Goal: Information Seeking & Learning: Learn about a topic

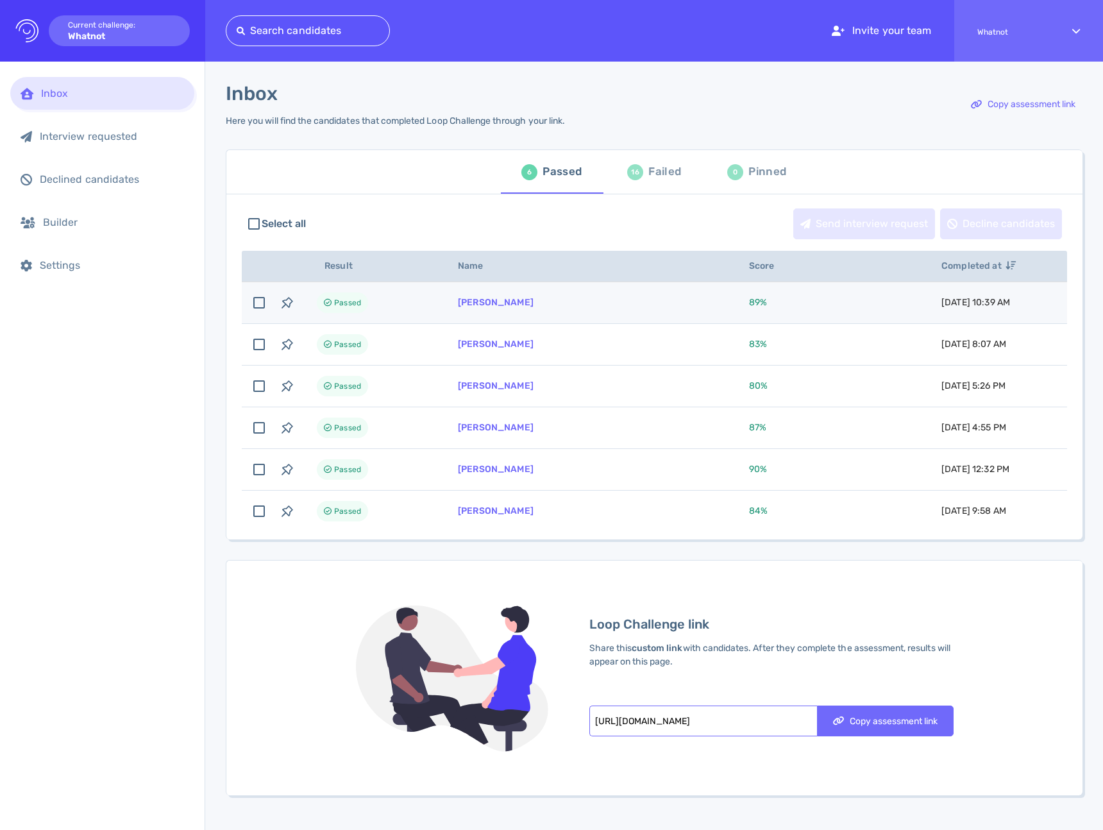
click at [633, 307] on td "[PERSON_NAME]" at bounding box center [588, 303] width 291 height 42
click at [287, 307] on icon "button" at bounding box center [287, 302] width 15 height 15
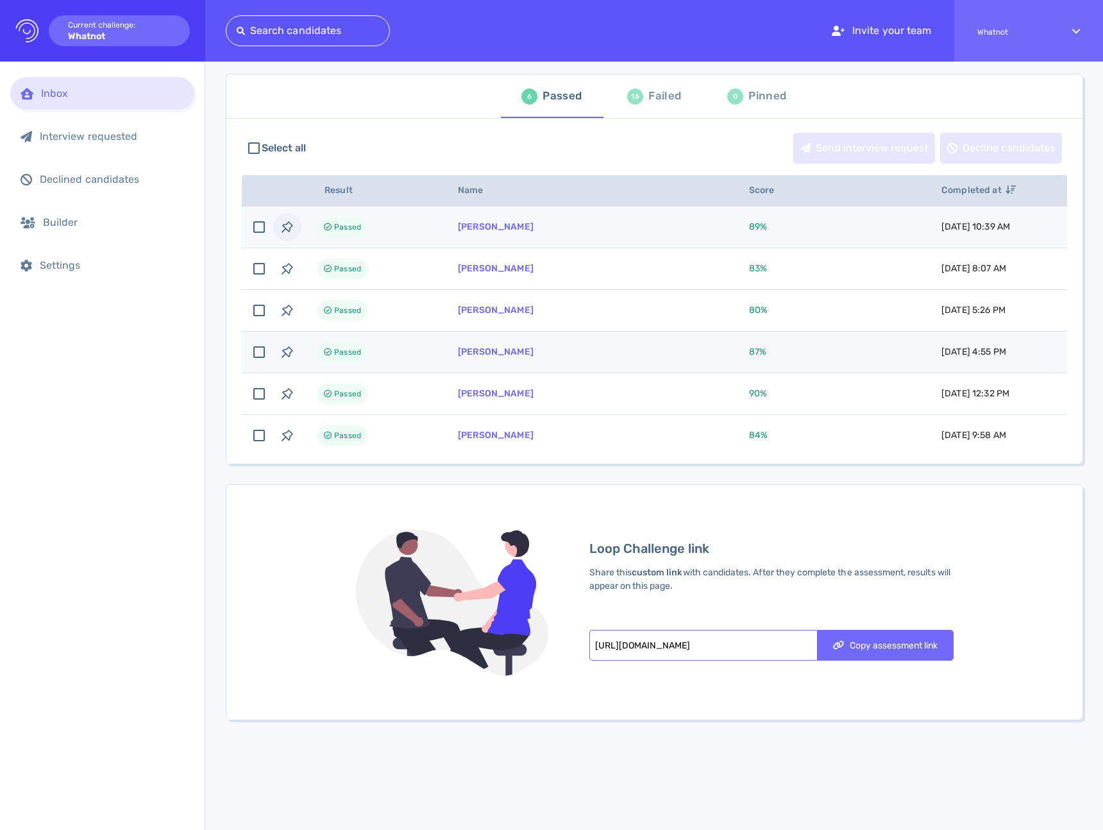
scroll to position [78, 0]
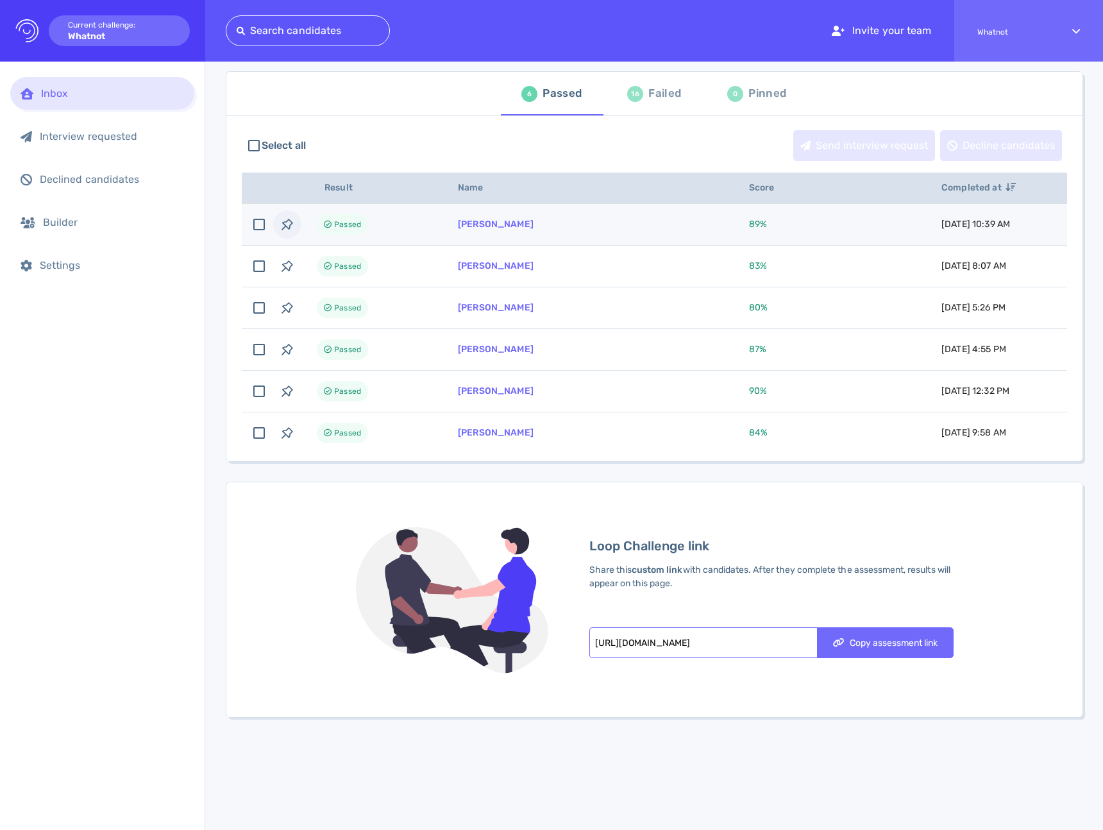
click at [1010, 227] on span "August 11, 2025 10:39 AM" at bounding box center [975, 224] width 69 height 11
click at [998, 221] on span "August 11, 2025 10:39 AM" at bounding box center [975, 224] width 69 height 11
checkbox input "false"
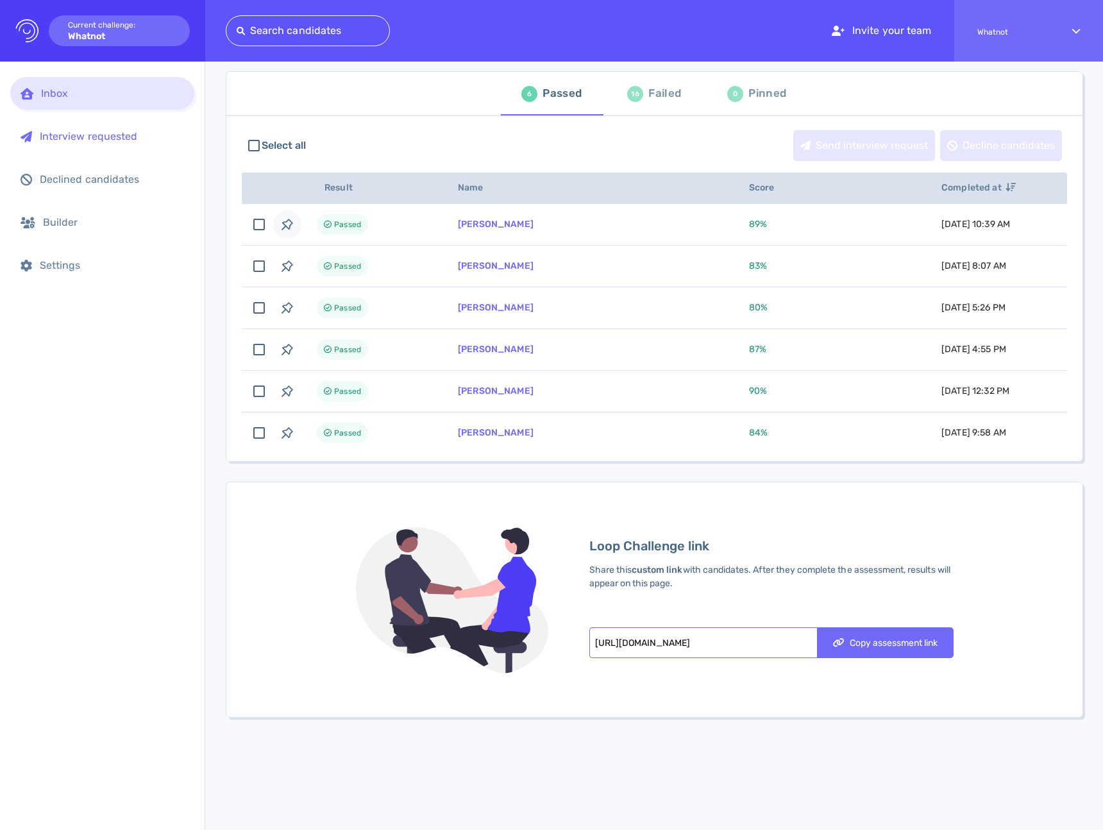
click at [56, 142] on div "Interview requested" at bounding box center [112, 136] width 144 height 12
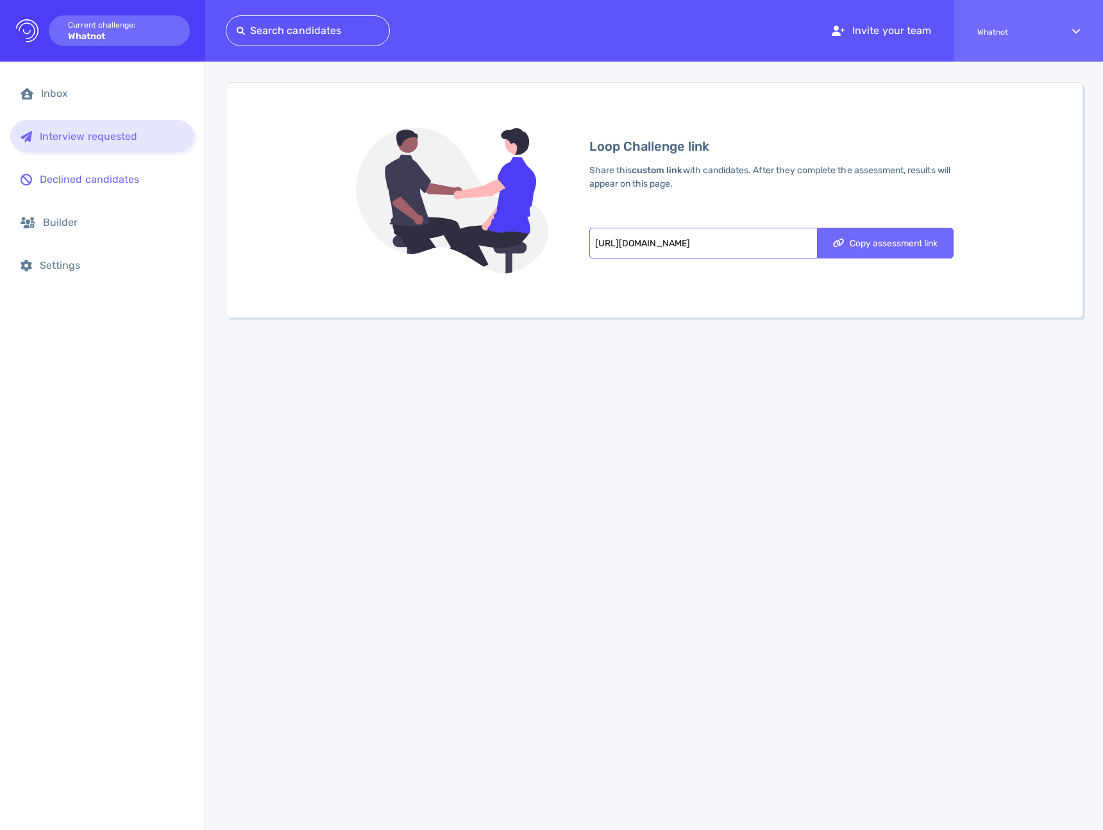
click at [83, 188] on div "Declined candidates" at bounding box center [102, 179] width 184 height 33
click at [74, 88] on div "Inbox" at bounding box center [112, 93] width 143 height 12
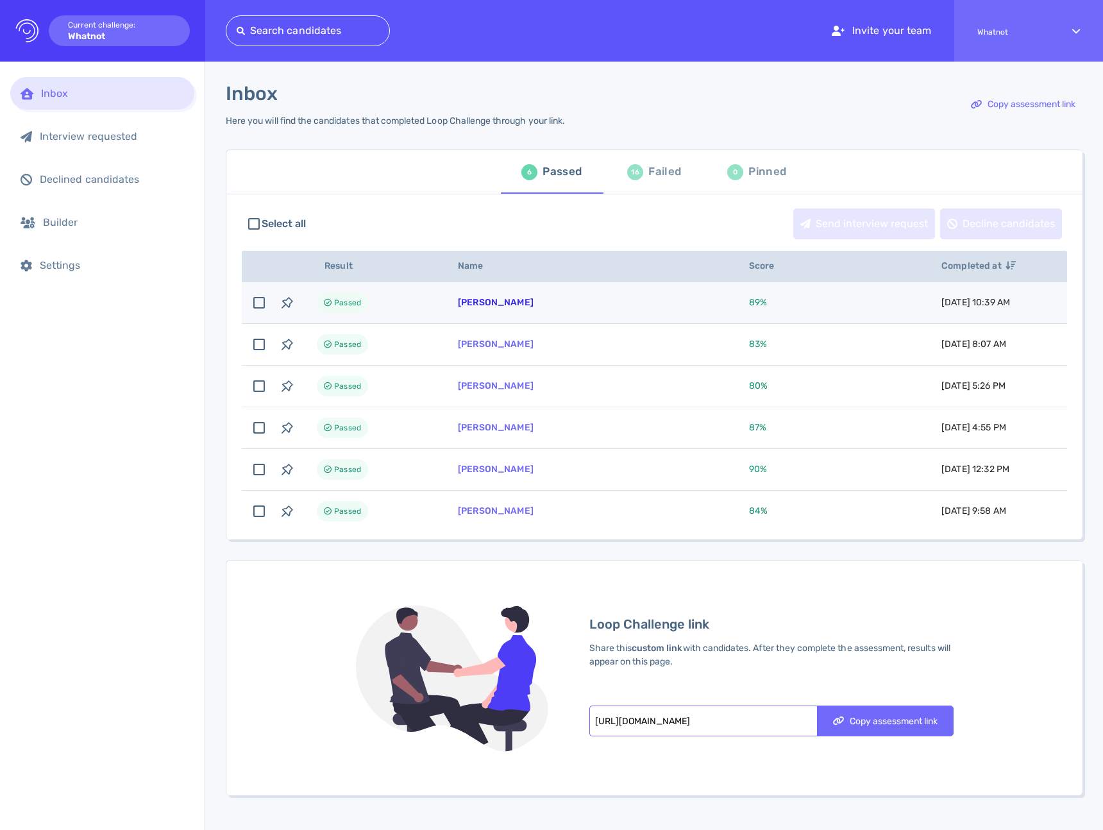
click at [489, 307] on link "Daniel Hoidal" at bounding box center [496, 302] width 76 height 11
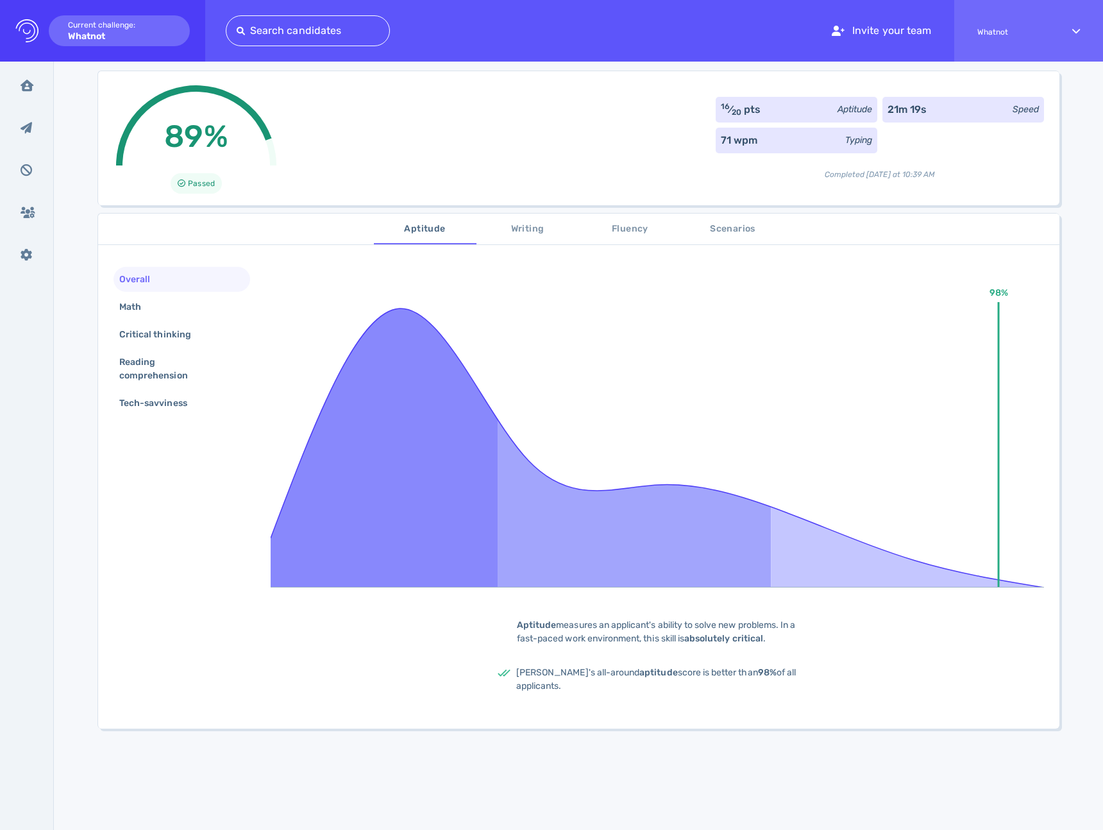
scroll to position [213, 0]
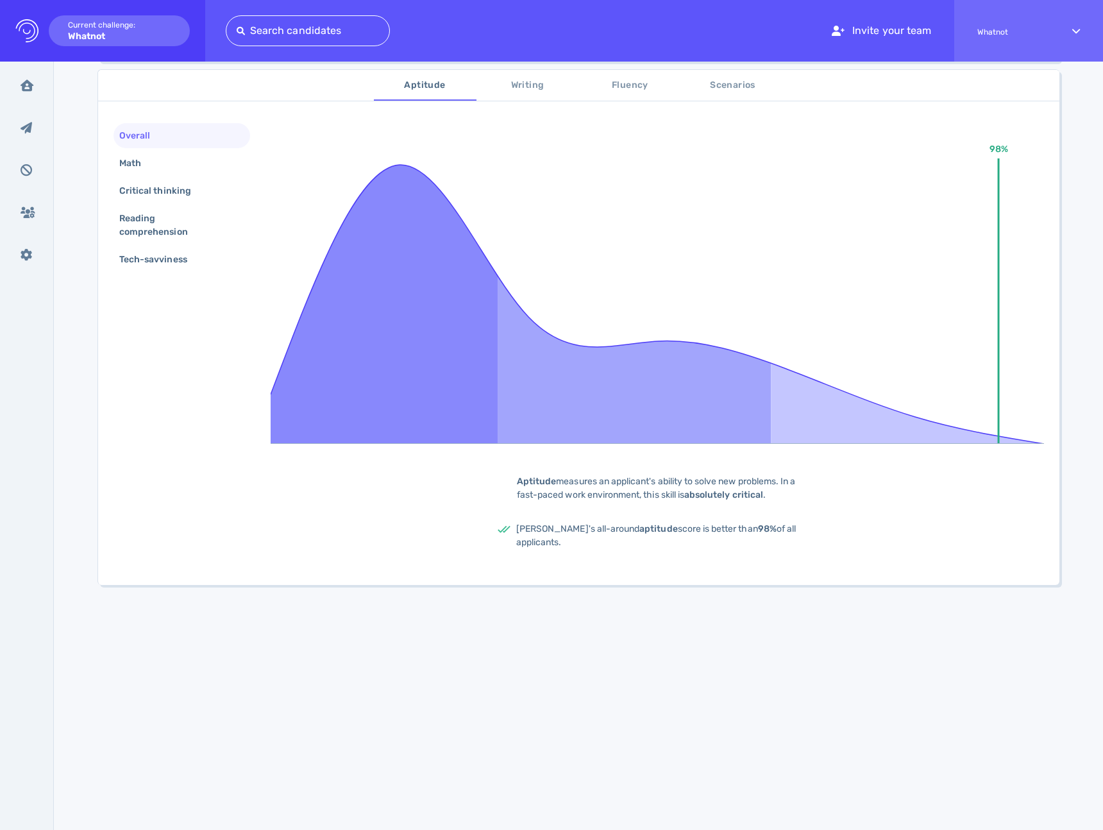
click at [105, 160] on div "Overall Math Critical thinking Reading comprehension Tech-savviness 98% Aptitud…" at bounding box center [578, 346] width 961 height 477
click at [131, 162] on div "Math" at bounding box center [137, 163] width 40 height 19
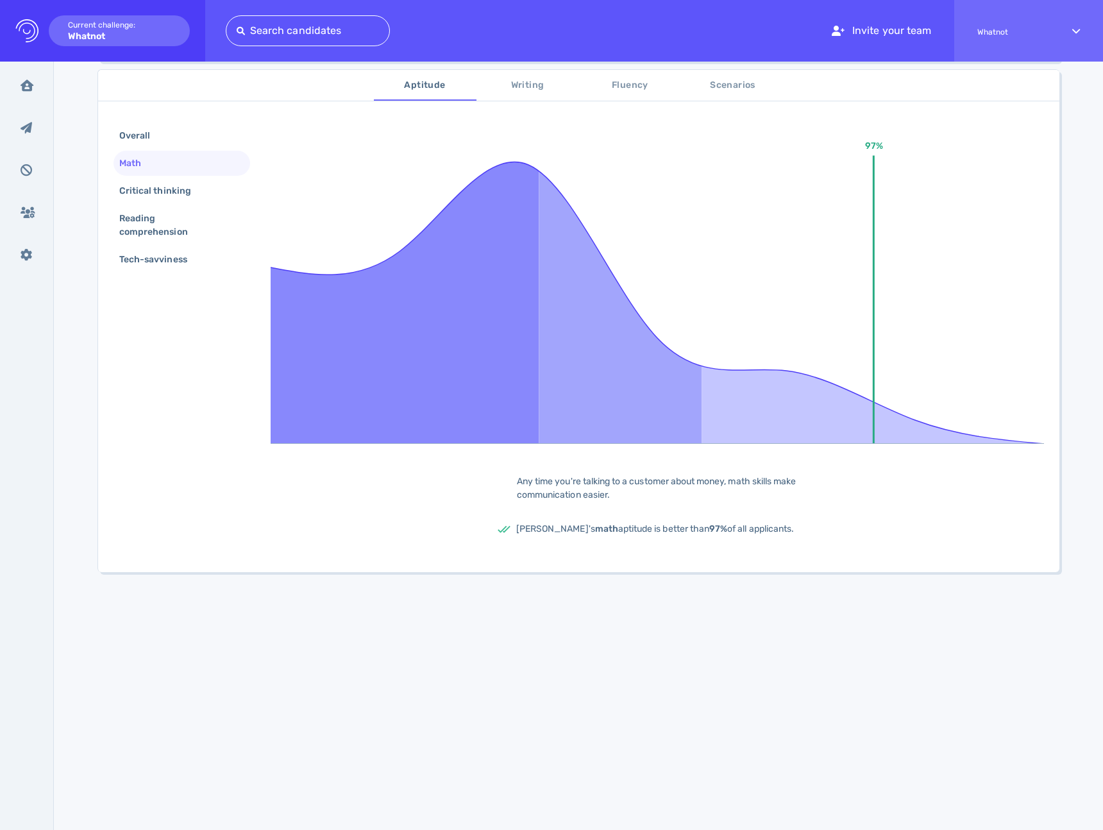
scroll to position [0, 0]
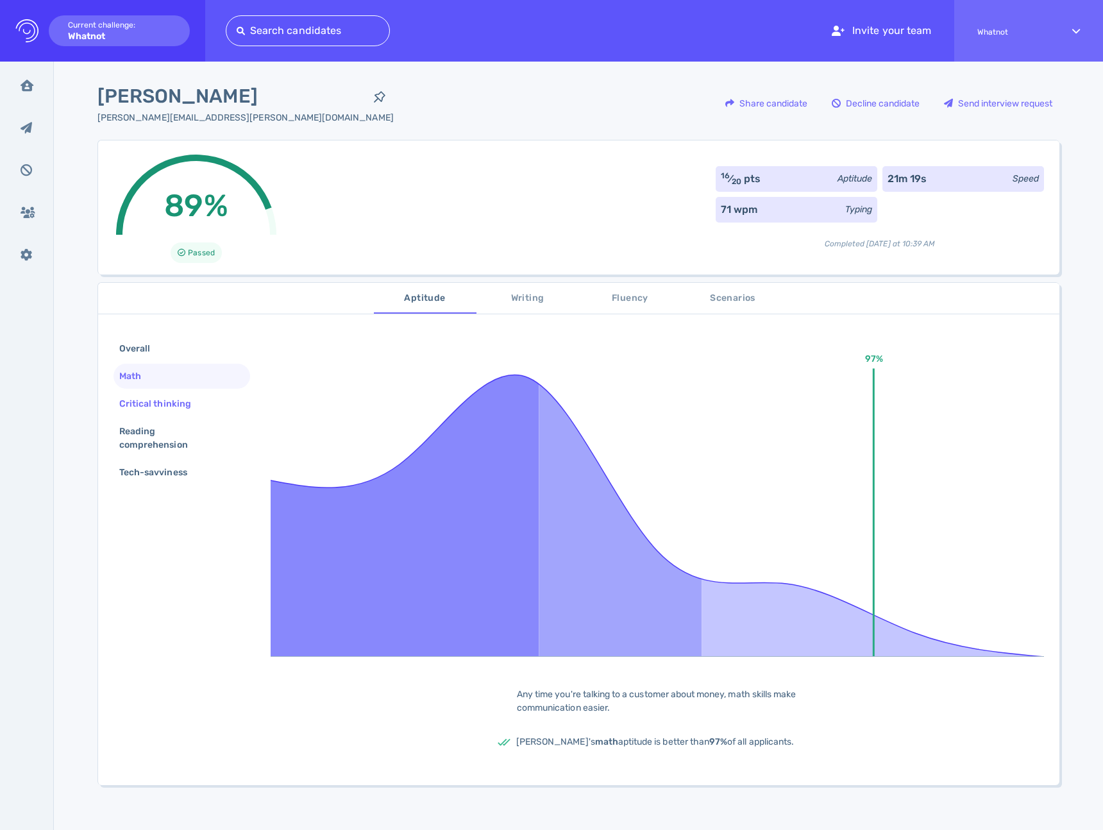
click at [162, 407] on div "Critical thinking" at bounding box center [162, 403] width 90 height 19
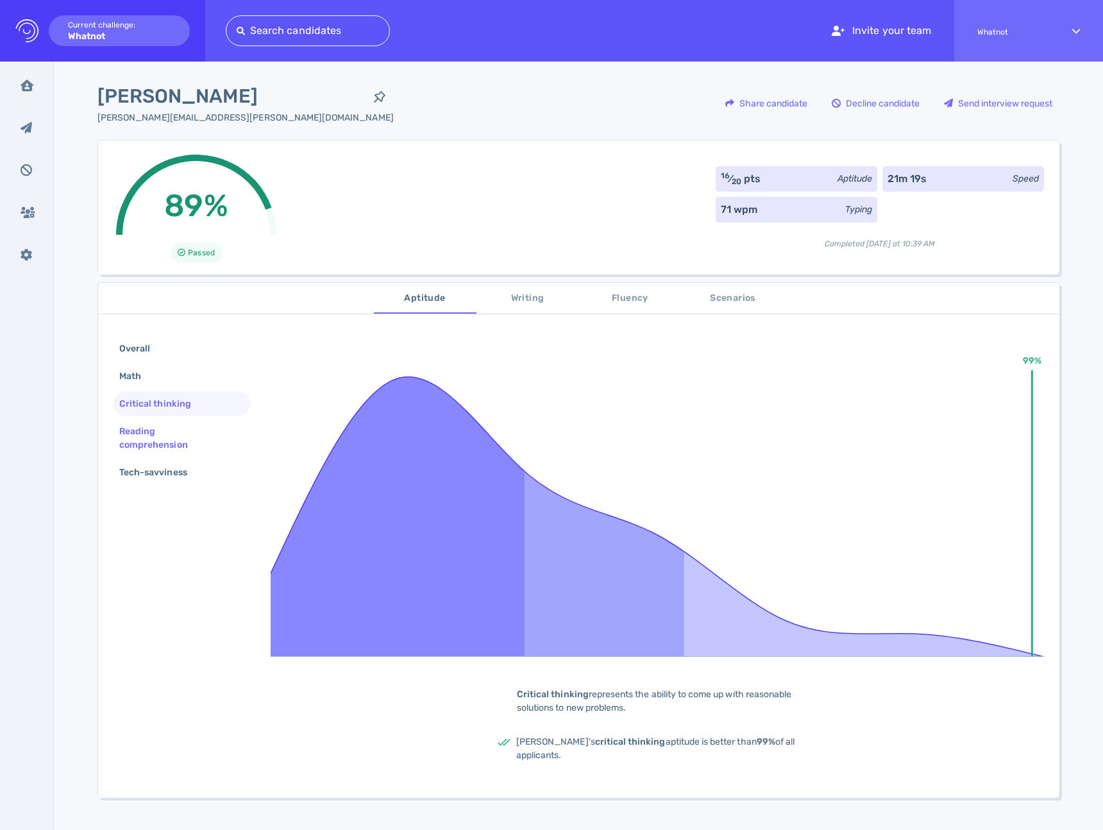
click at [161, 449] on div "Reading comprehension" at bounding box center [177, 438] width 120 height 32
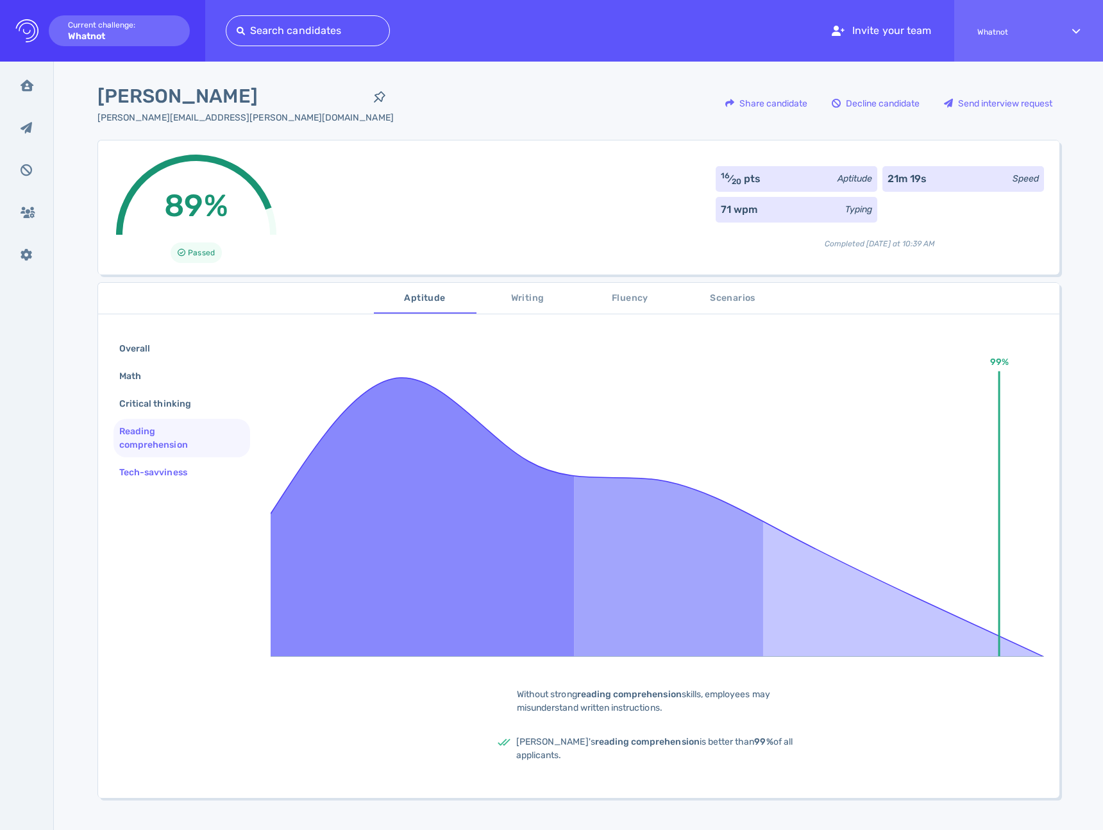
click at [153, 471] on div "Tech-savviness" at bounding box center [160, 472] width 86 height 19
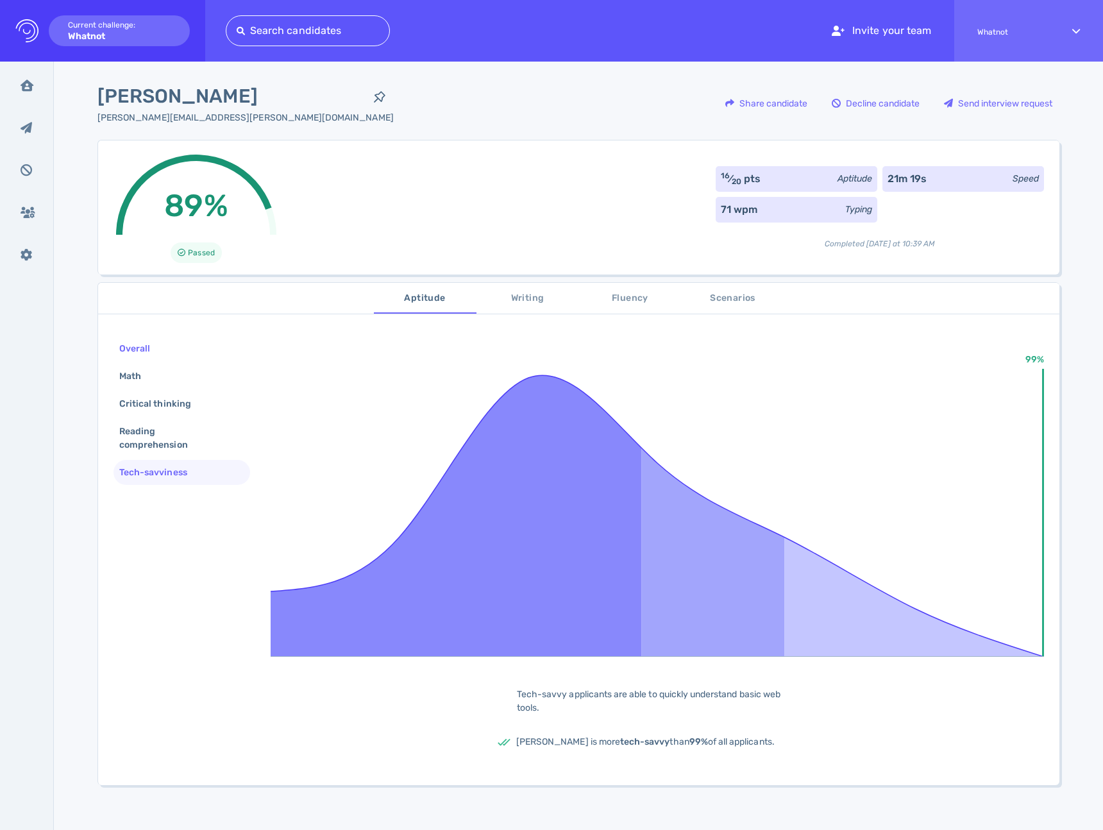
click at [136, 351] on div "Overall" at bounding box center [141, 348] width 49 height 19
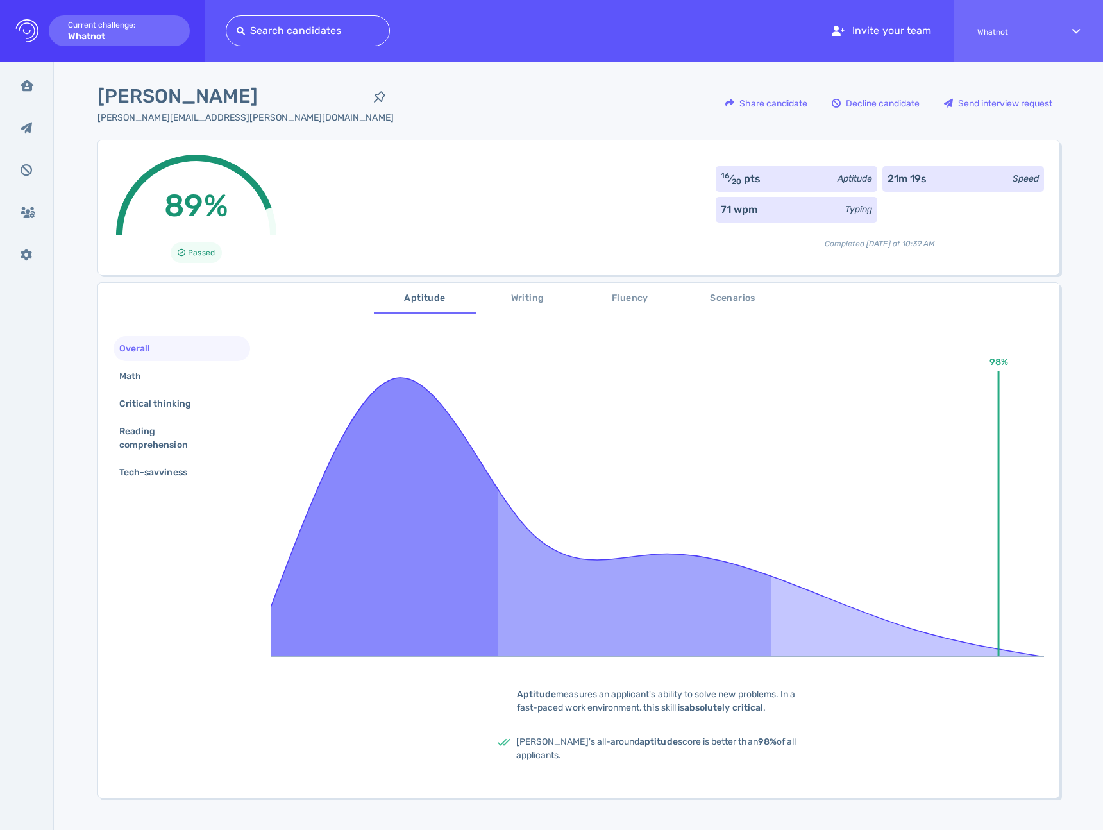
click at [530, 305] on span "Writing" at bounding box center [527, 299] width 87 height 16
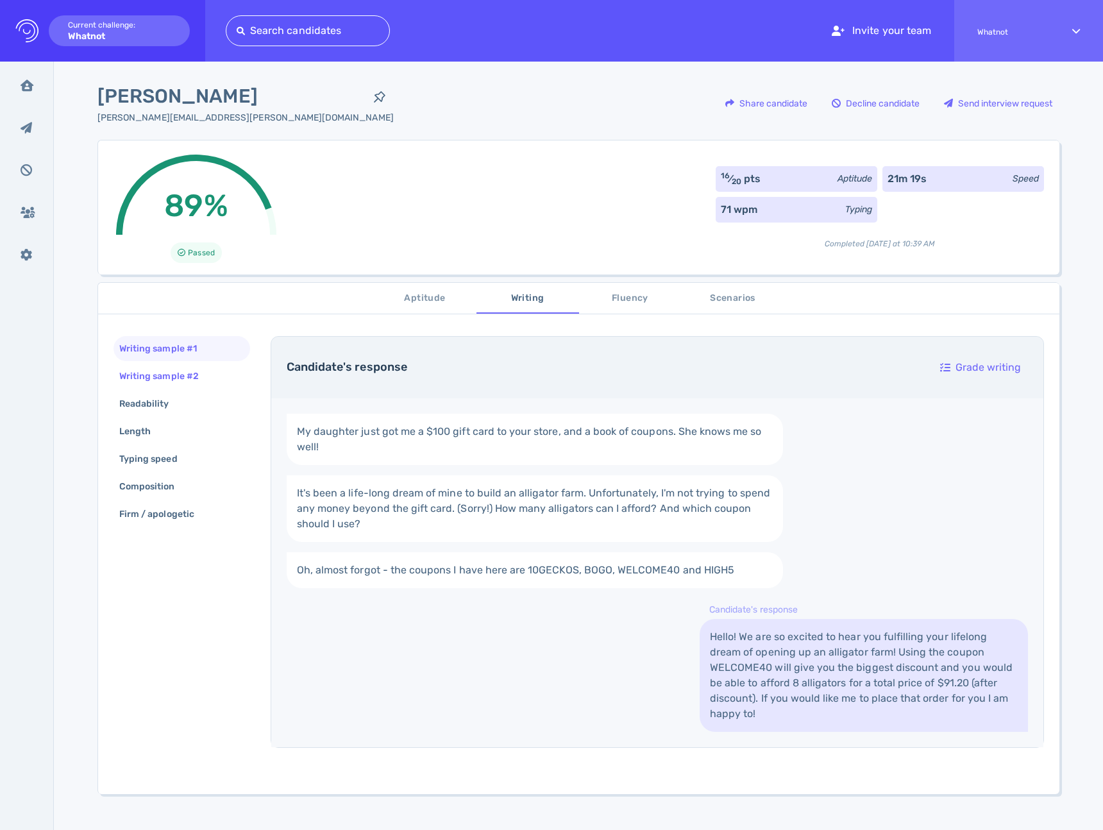
click at [165, 371] on div "Writing sample #2" at bounding box center [165, 376] width 97 height 19
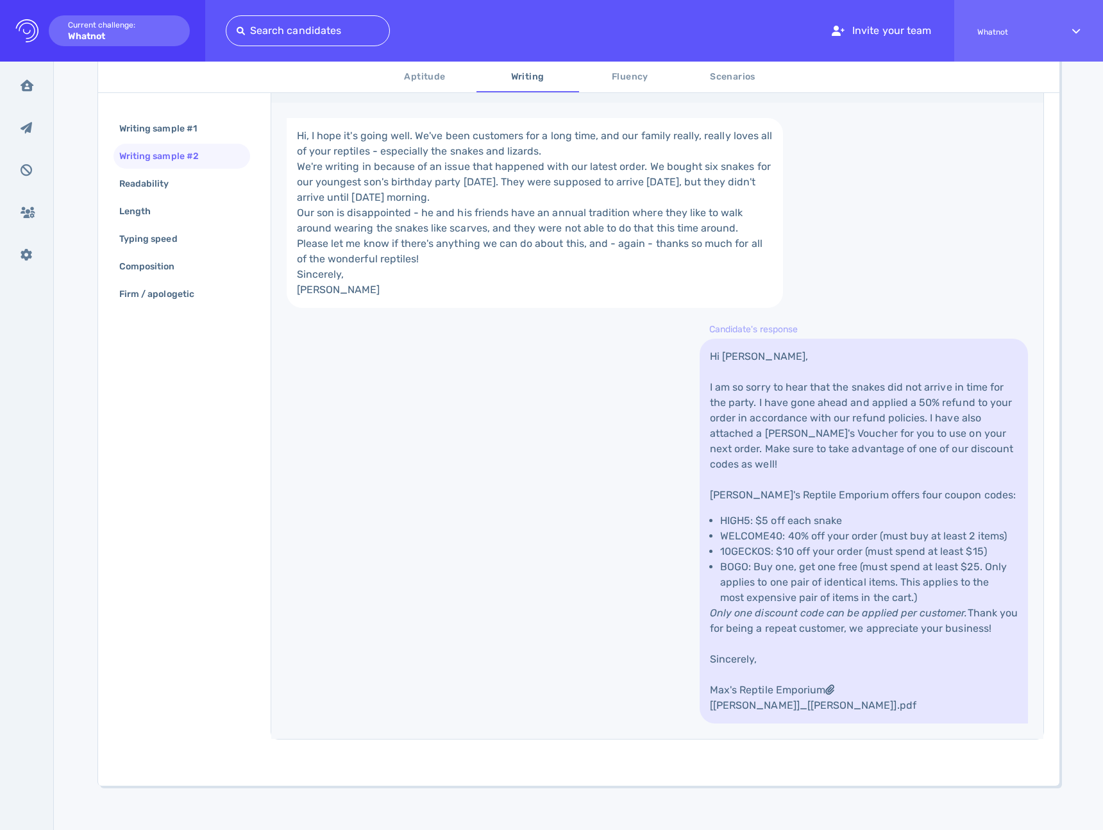
scroll to position [52, 0]
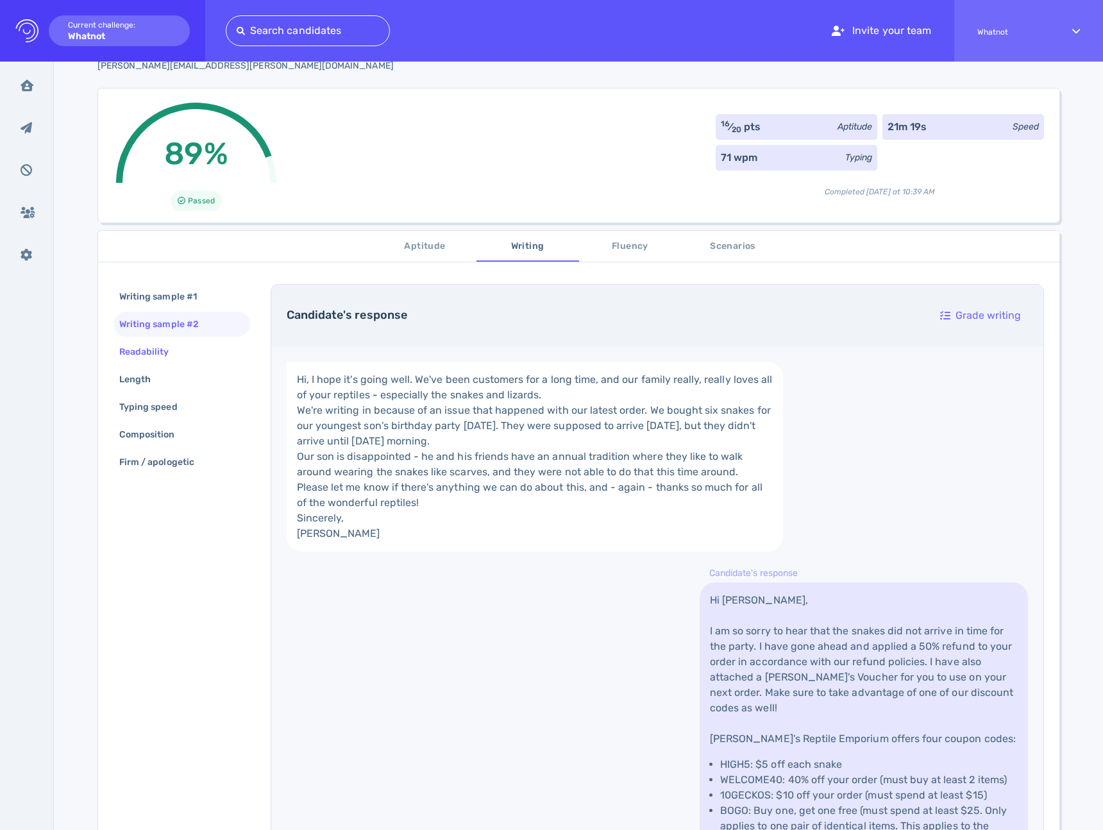
click at [137, 345] on div "Readability" at bounding box center [151, 351] width 68 height 19
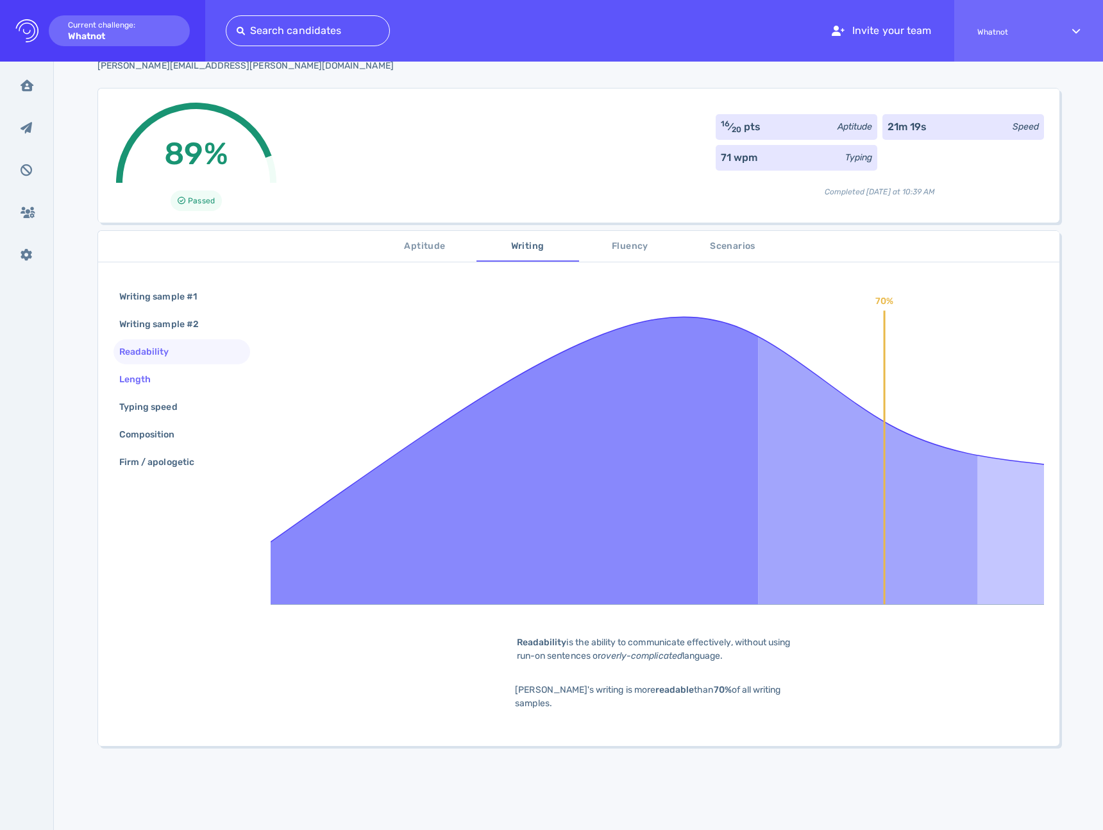
click at [138, 384] on div "Length" at bounding box center [141, 379] width 49 height 19
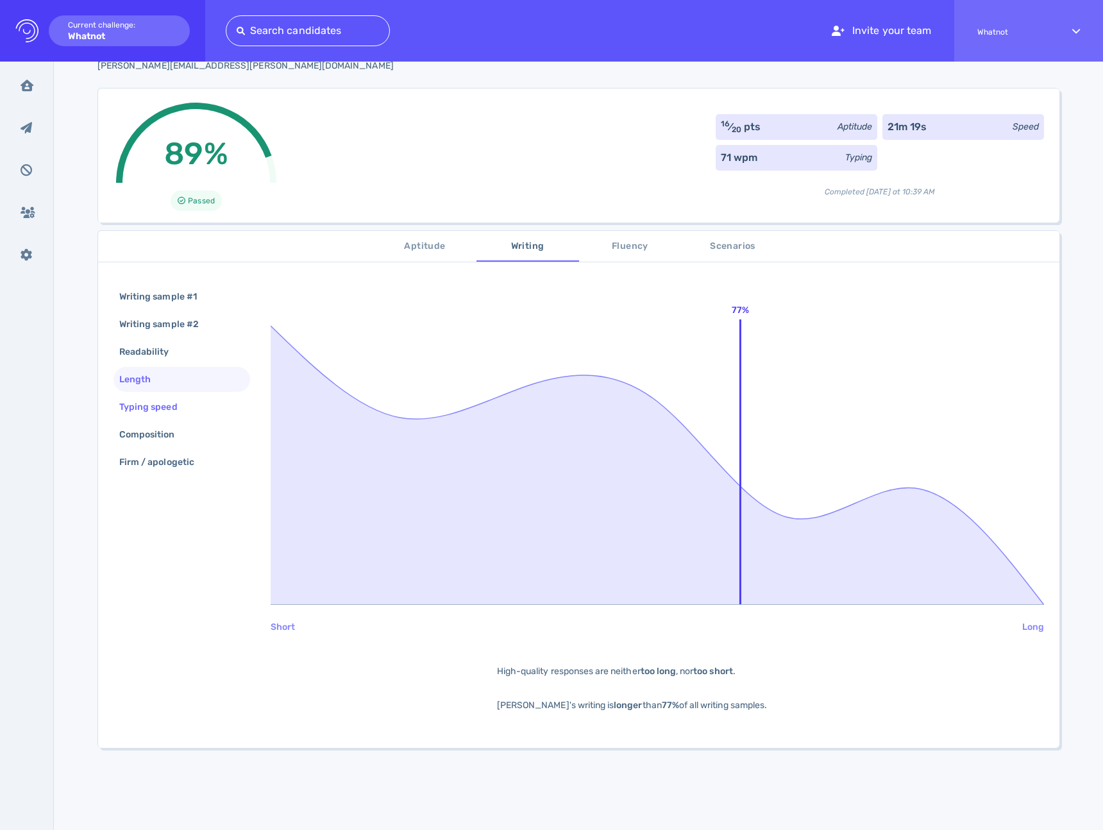
click at [135, 403] on div "Typing speed" at bounding box center [155, 407] width 76 height 19
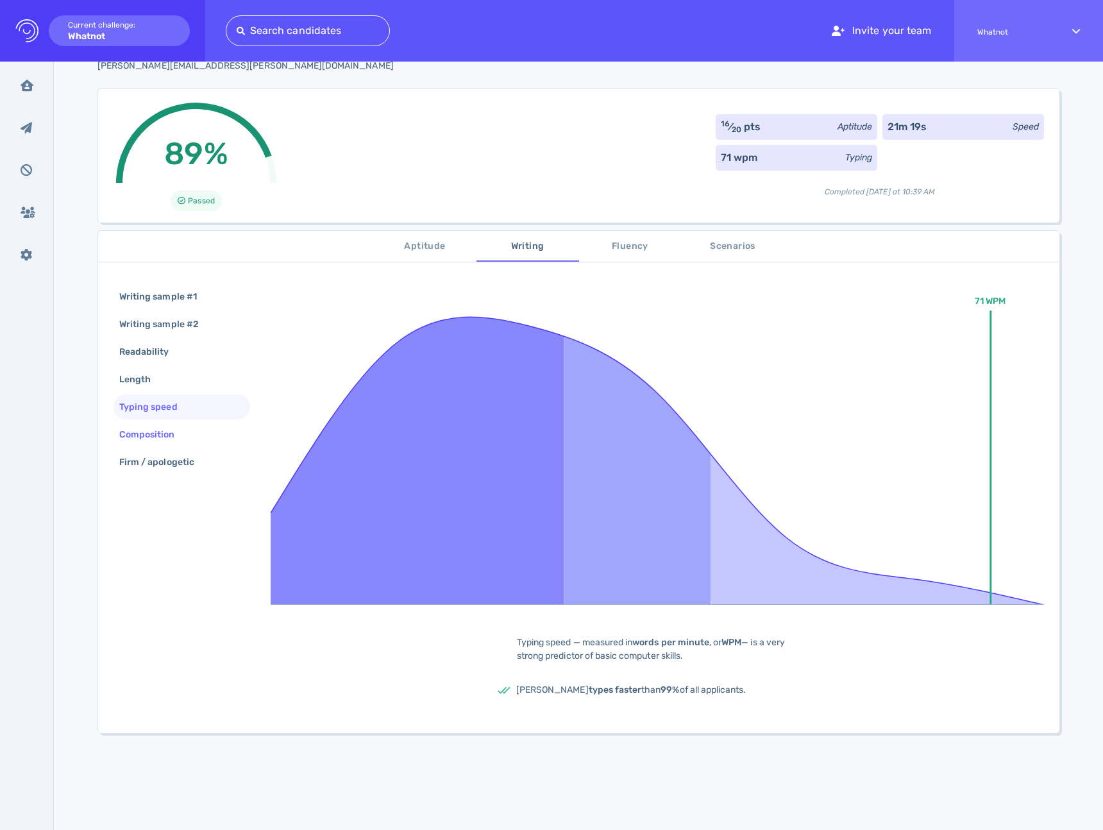
click at [130, 430] on div "Composition" at bounding box center [154, 434] width 74 height 19
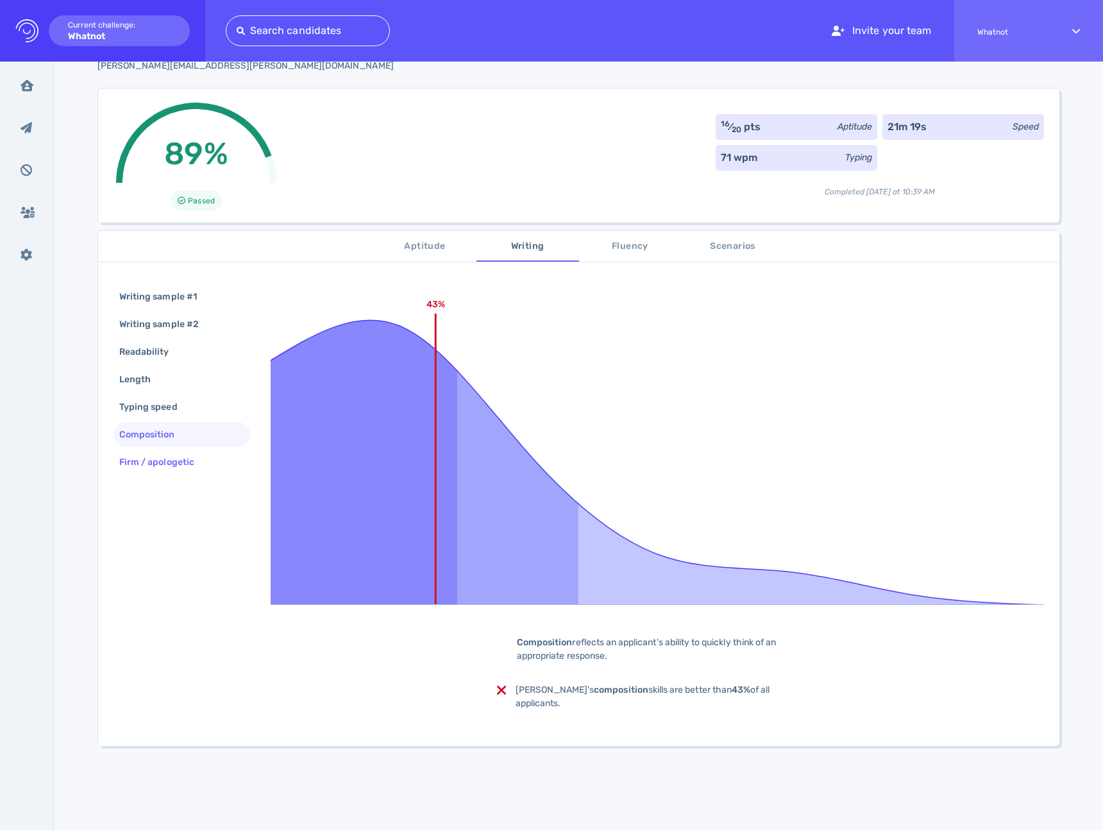
click at [125, 459] on div "Firm / apologetic" at bounding box center [163, 462] width 93 height 19
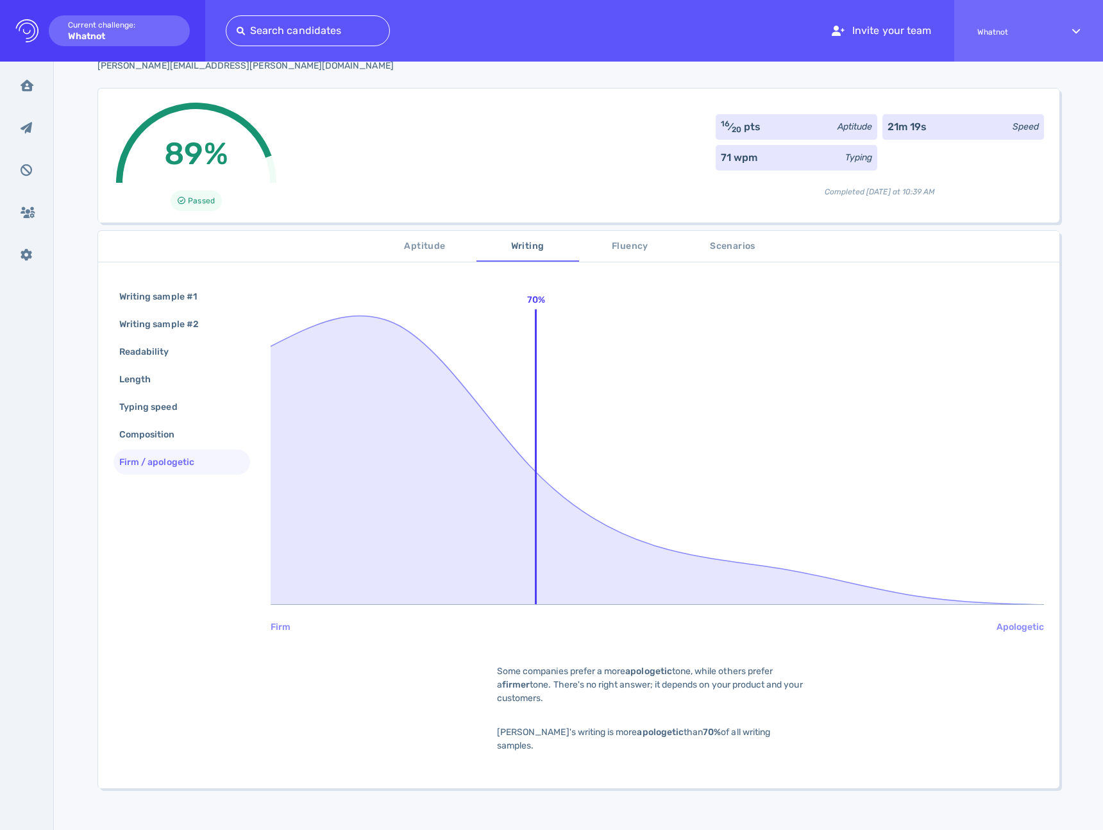
click at [600, 254] on span "Fluency" at bounding box center [630, 247] width 87 height 16
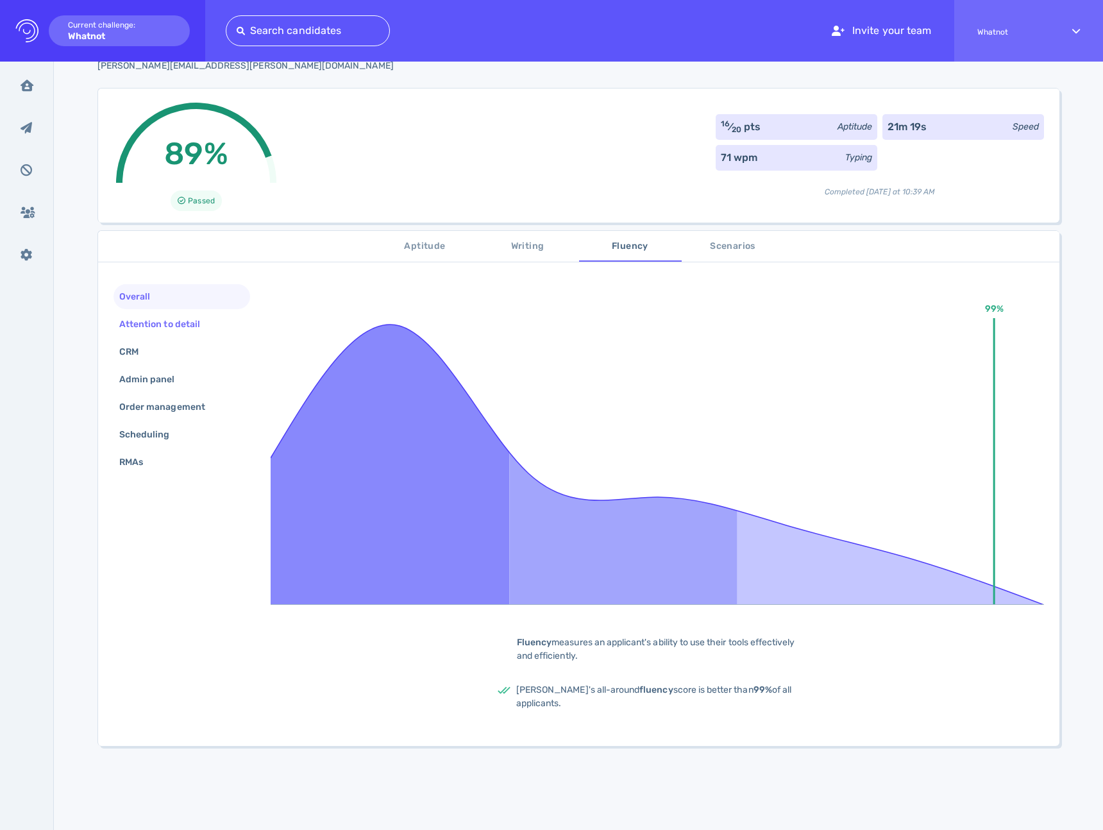
click at [155, 328] on div "Attention to detail" at bounding box center [166, 324] width 99 height 19
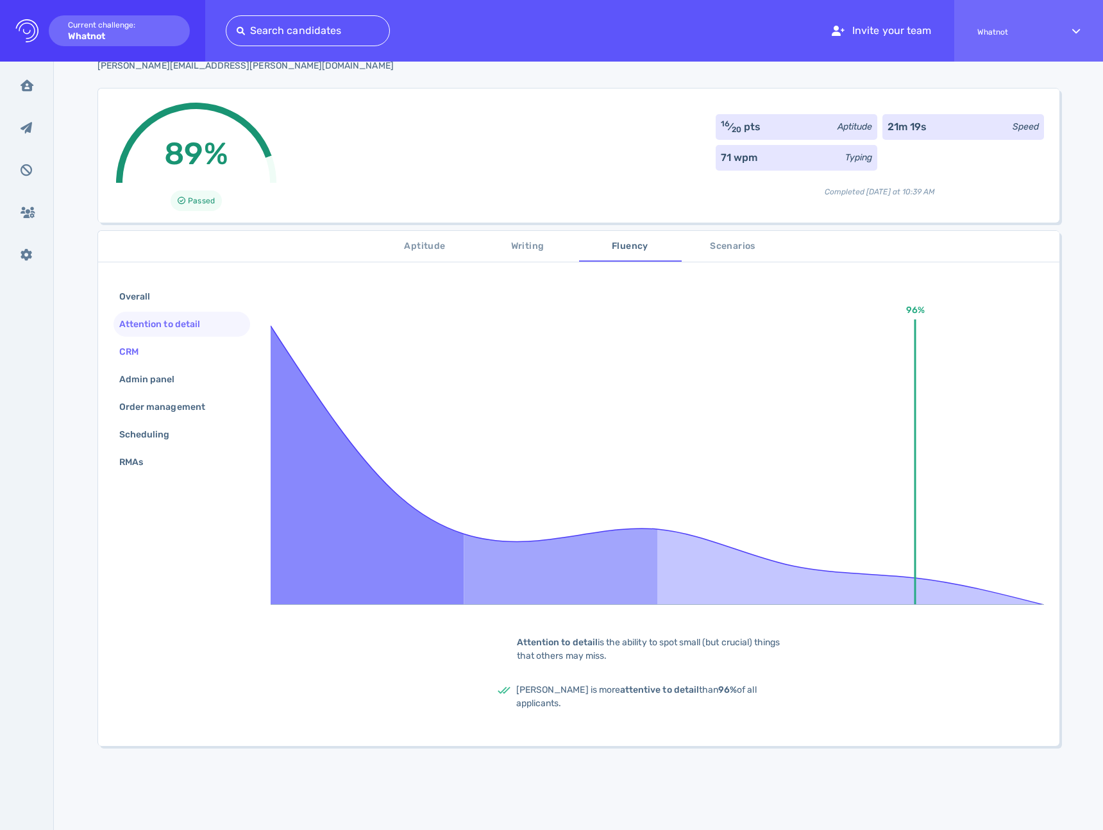
click at [128, 345] on div "CRM" at bounding box center [135, 351] width 37 height 19
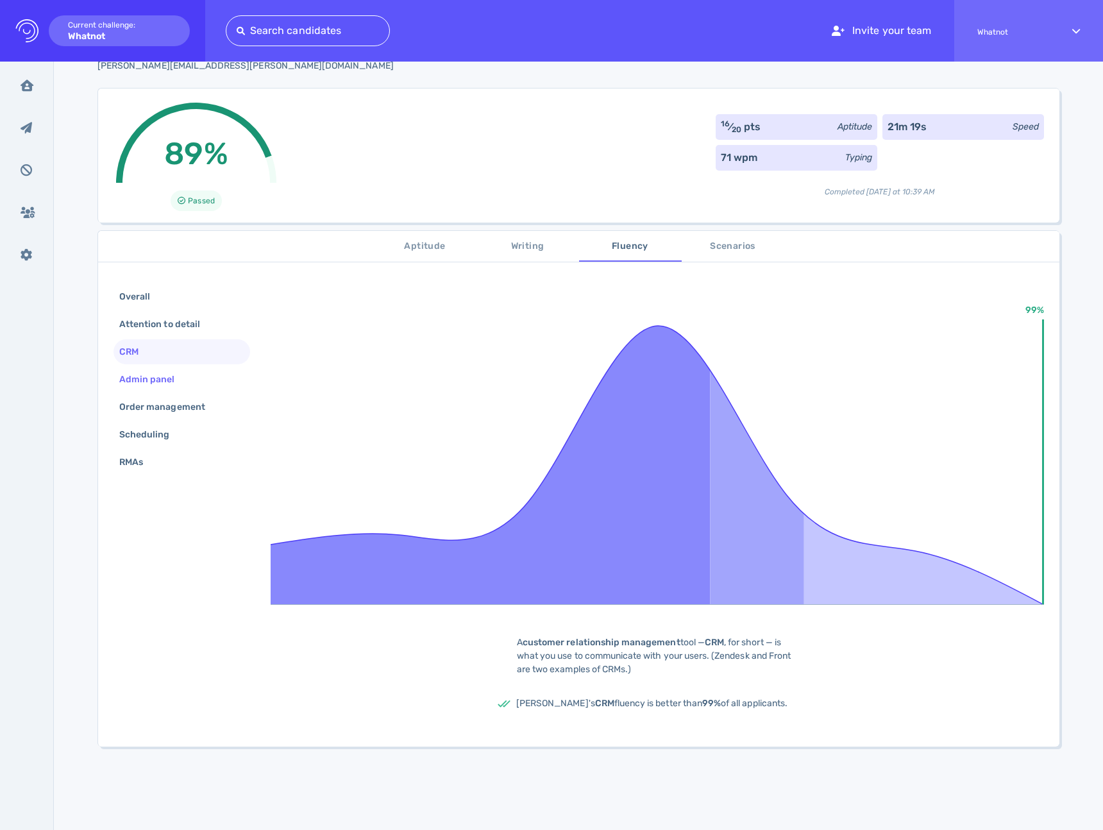
click at [138, 379] on div "Admin panel" at bounding box center [154, 379] width 74 height 19
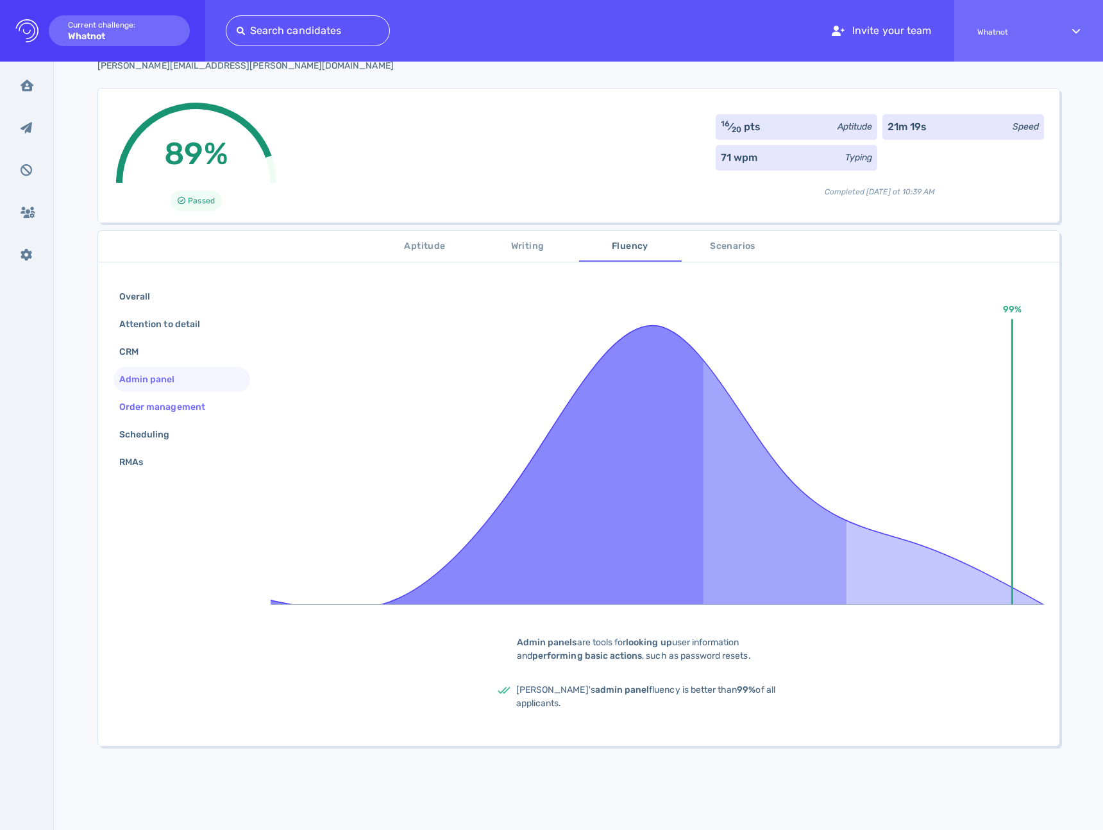
click at [139, 399] on div "Order management" at bounding box center [169, 407] width 104 height 19
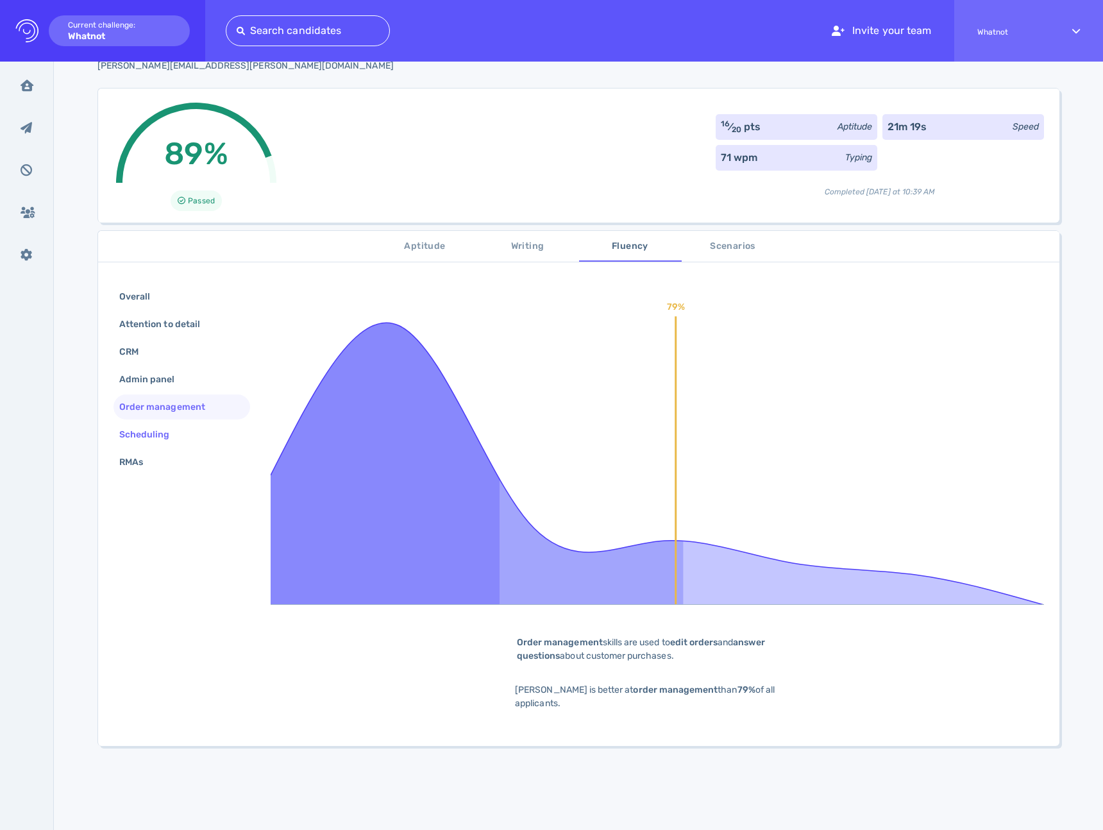
click at [132, 431] on div "Scheduling" at bounding box center [151, 434] width 69 height 19
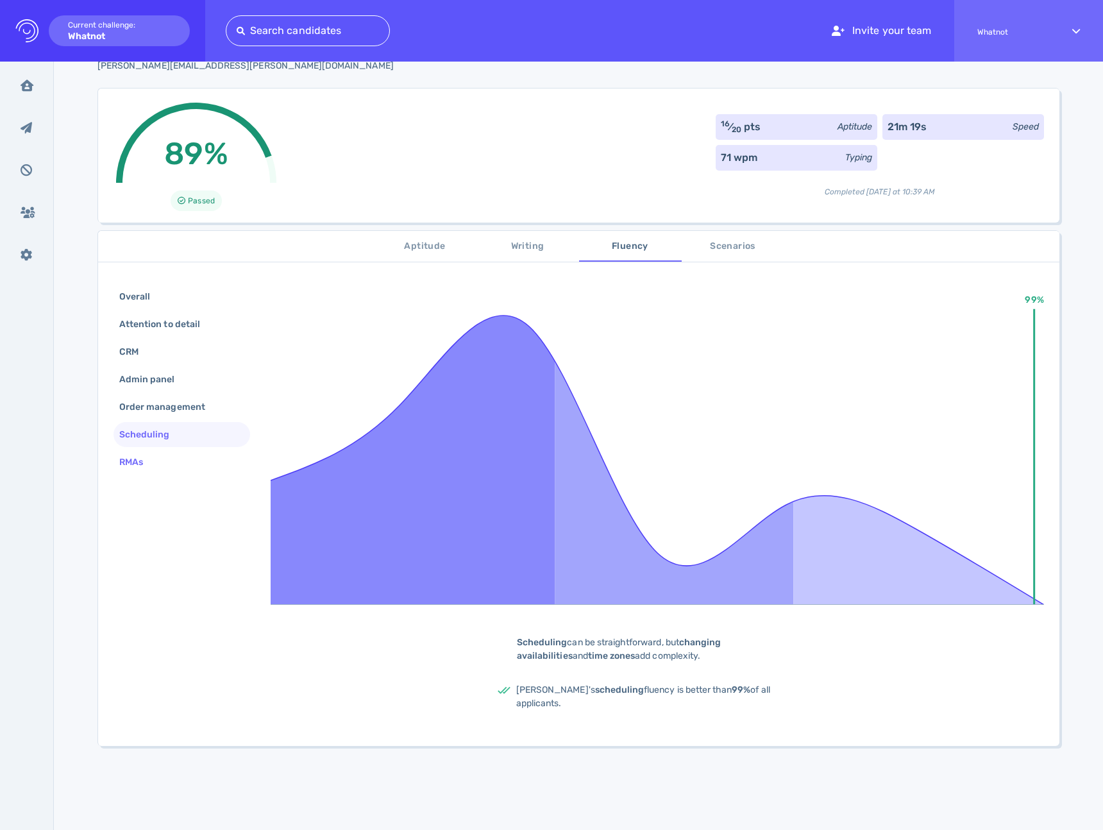
click at [131, 460] on div "RMAs" at bounding box center [138, 462] width 42 height 19
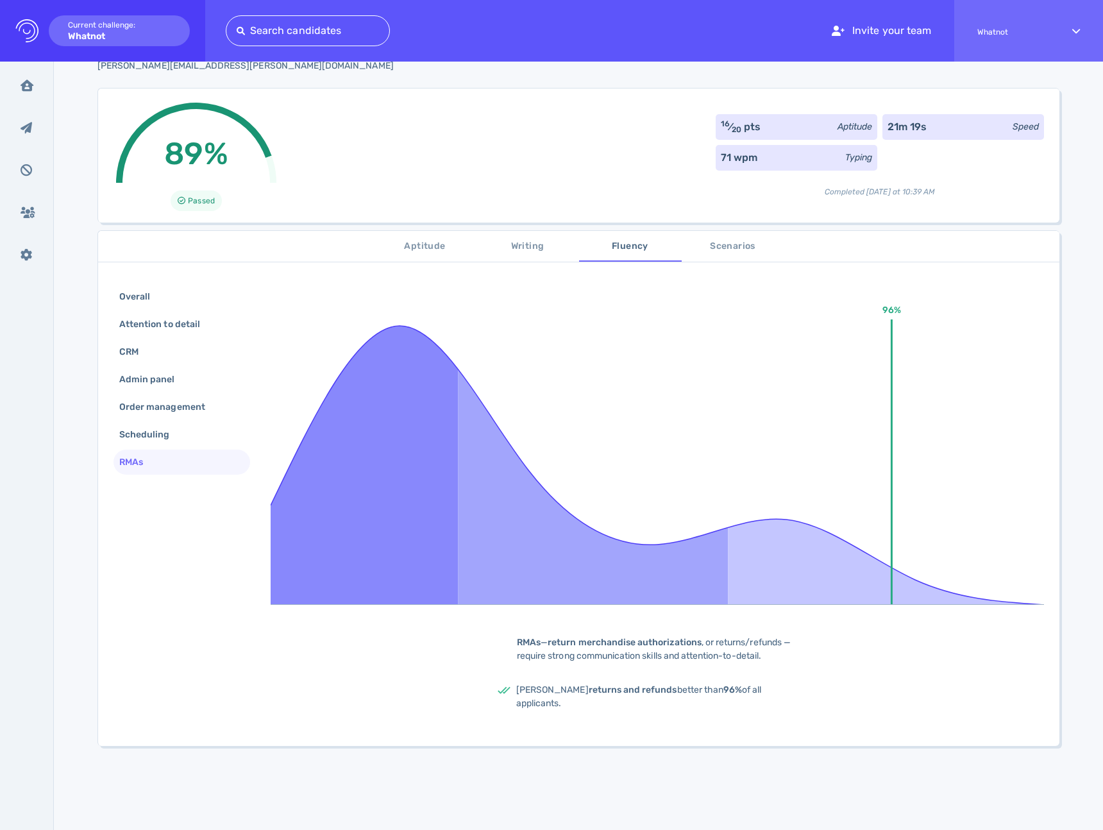
click at [730, 246] on span "Scenarios" at bounding box center [732, 247] width 87 height 16
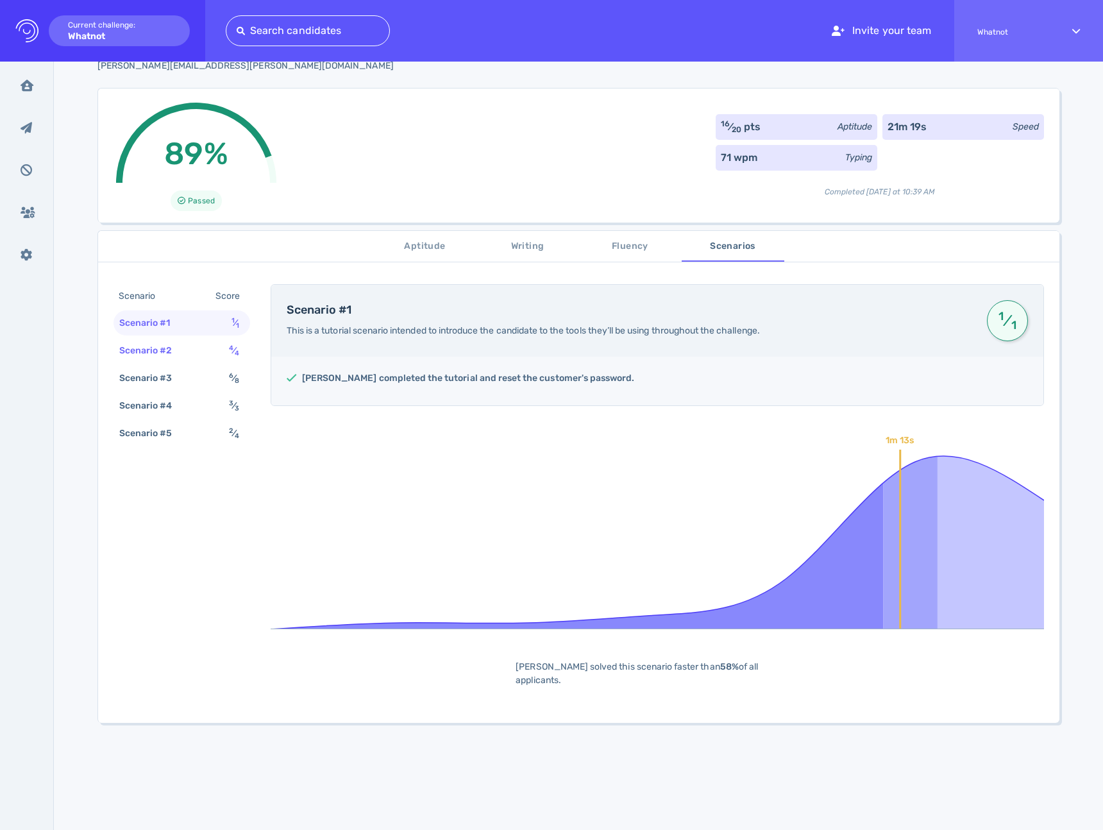
click at [165, 346] on div "Scenario #2" at bounding box center [152, 350] width 71 height 19
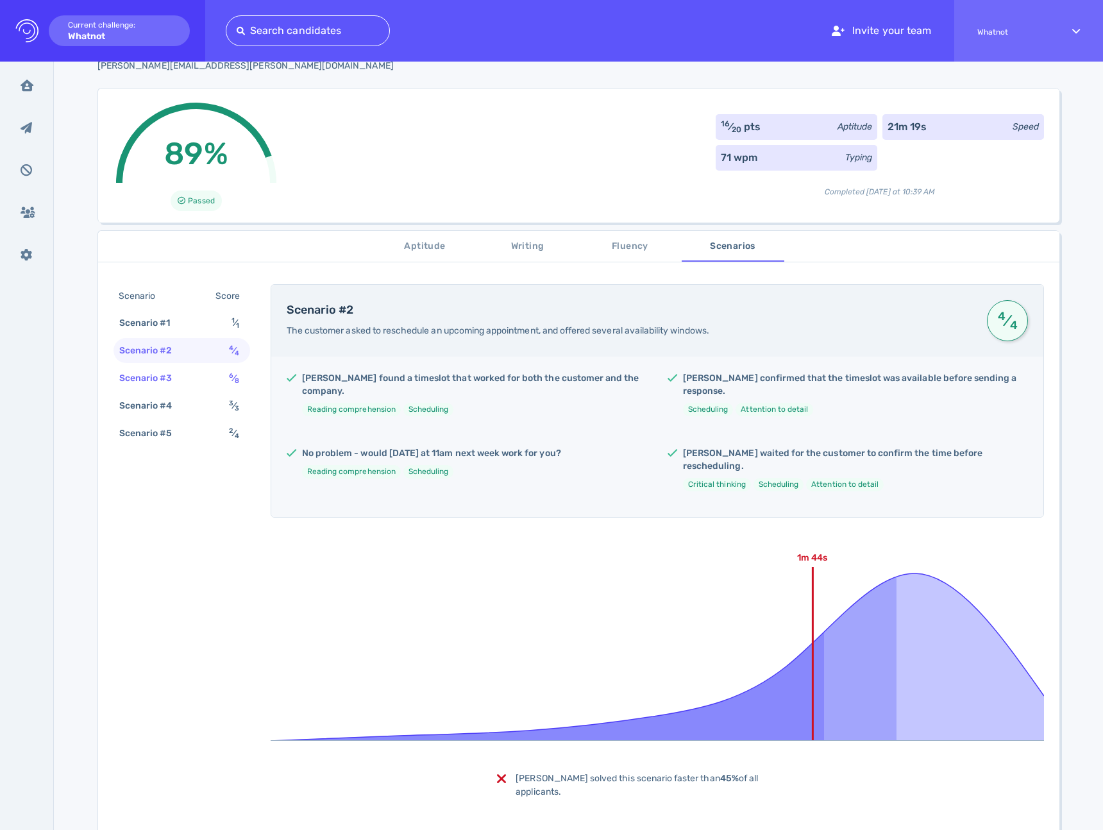
click at [155, 373] on div "Scenario #3" at bounding box center [152, 378] width 71 height 19
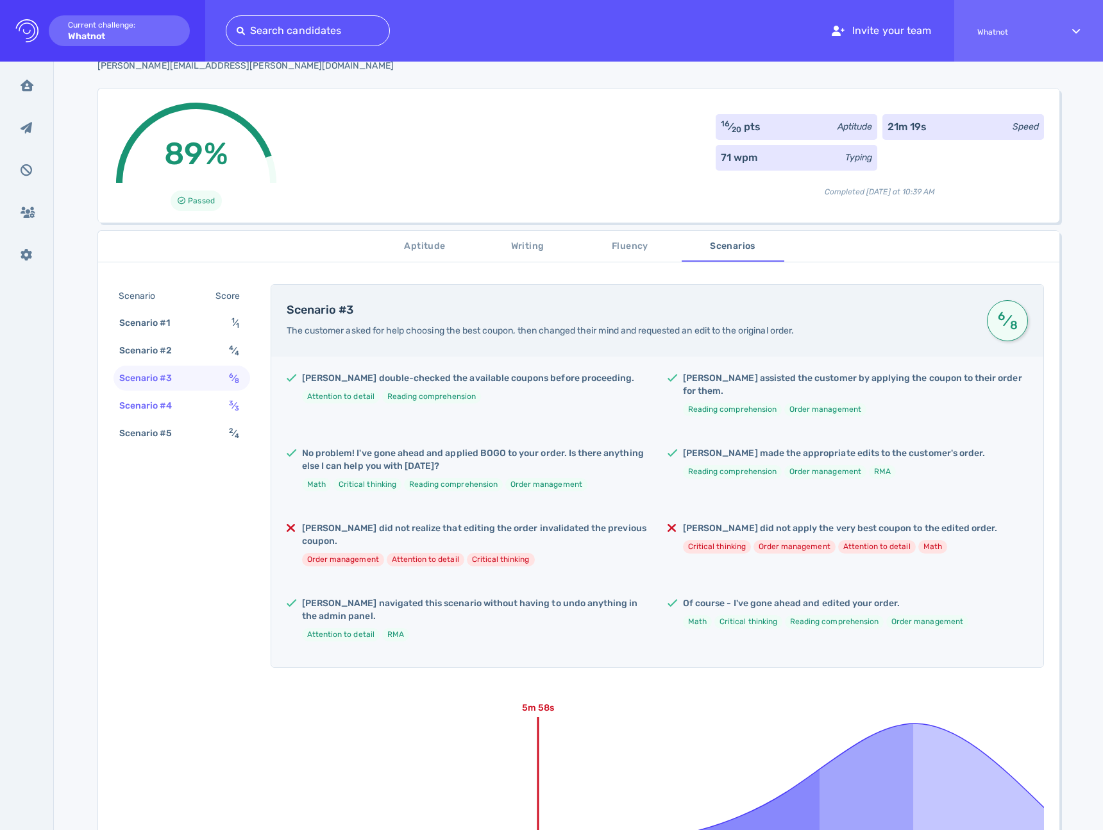
click at [156, 396] on div "Scenario #4" at bounding box center [152, 405] width 71 height 19
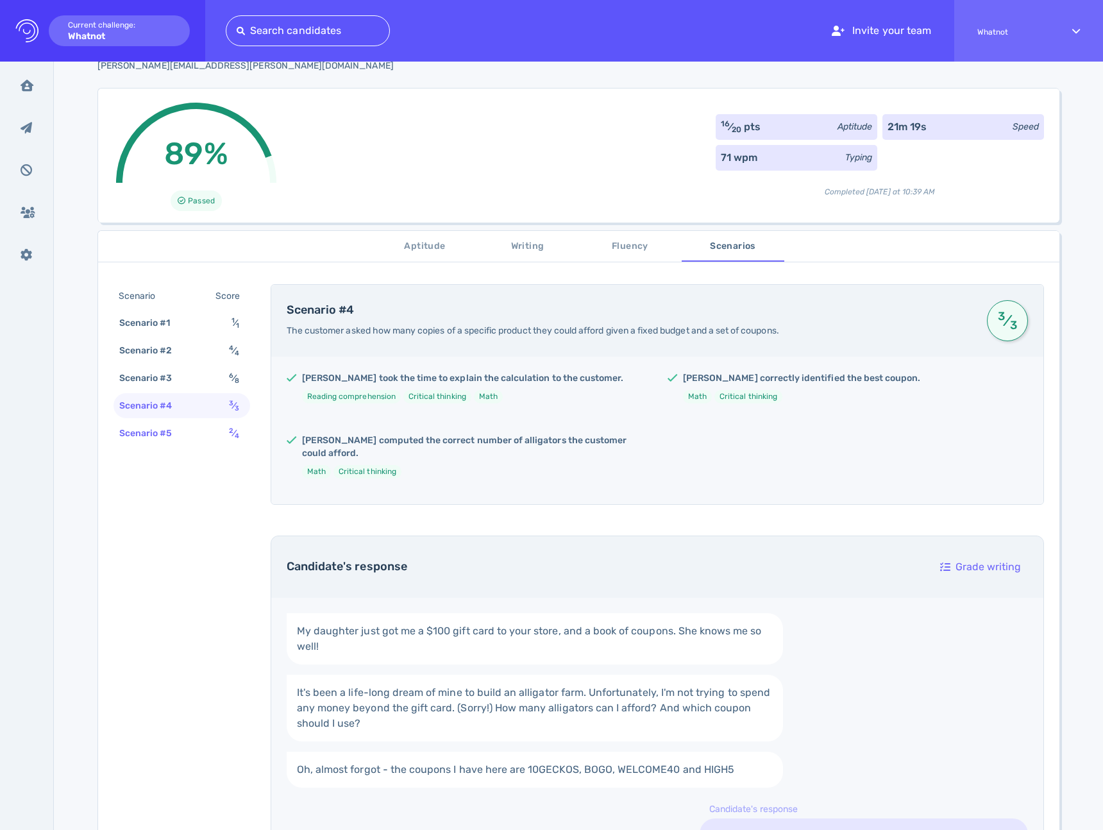
click at [156, 432] on div "Scenario #5" at bounding box center [152, 433] width 71 height 19
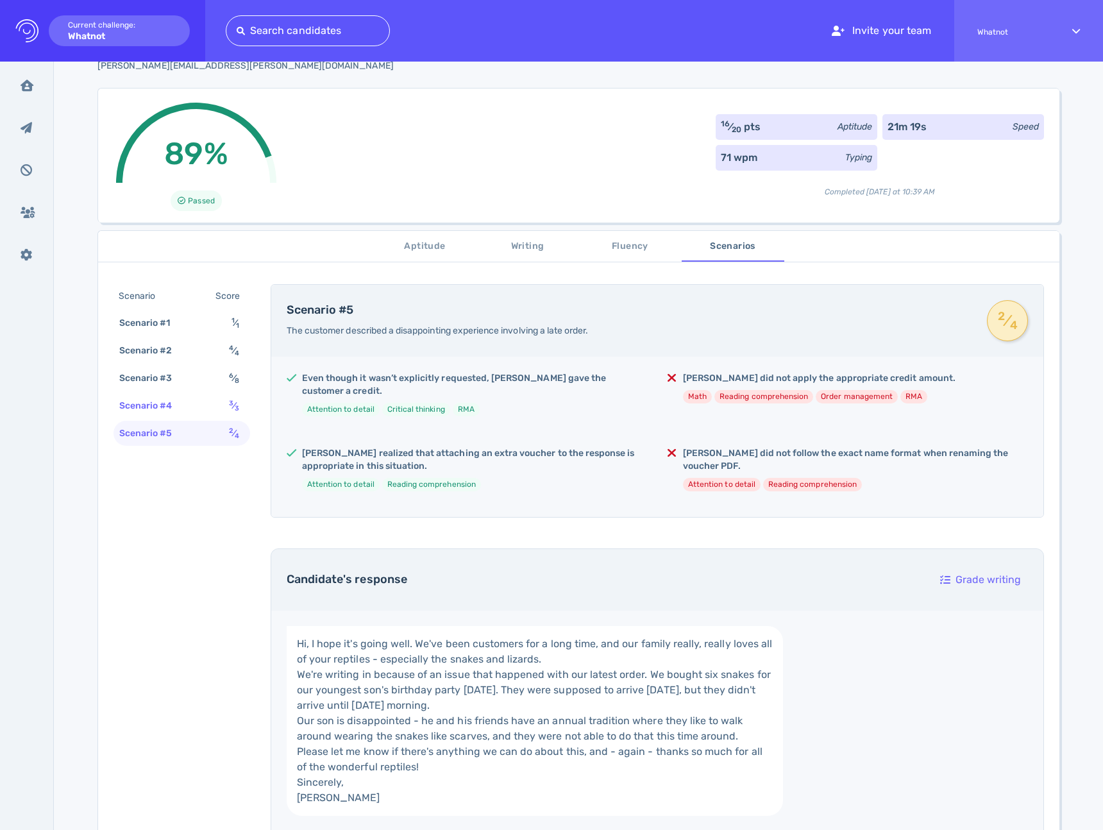
click at [167, 408] on div "Scenario #4" at bounding box center [152, 405] width 71 height 19
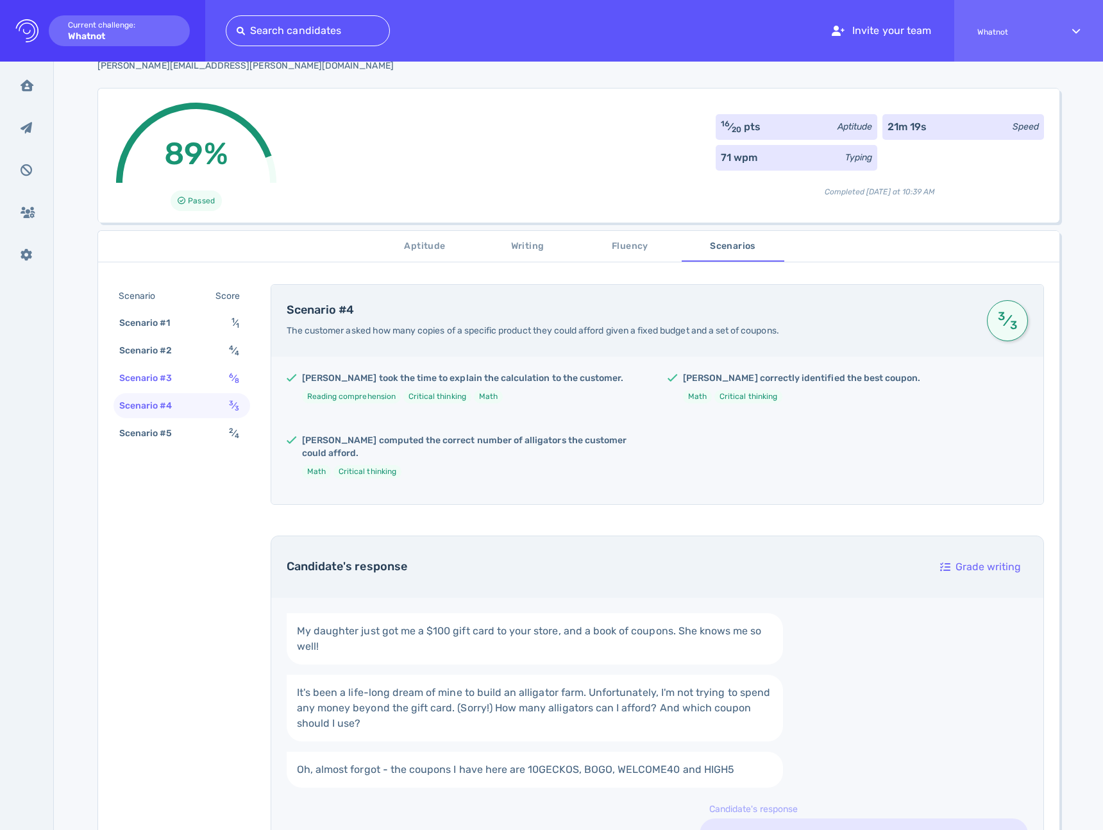
click at [171, 372] on div "Scenario #3" at bounding box center [152, 378] width 71 height 19
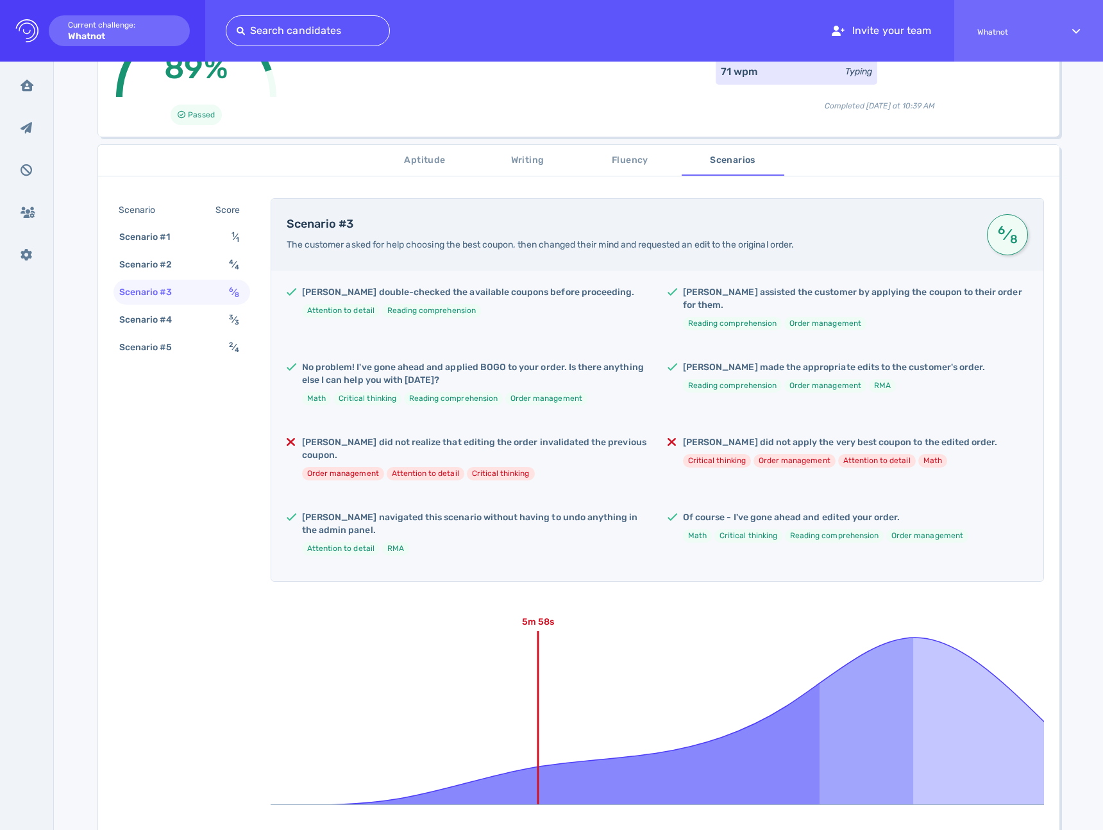
scroll to position [0, 0]
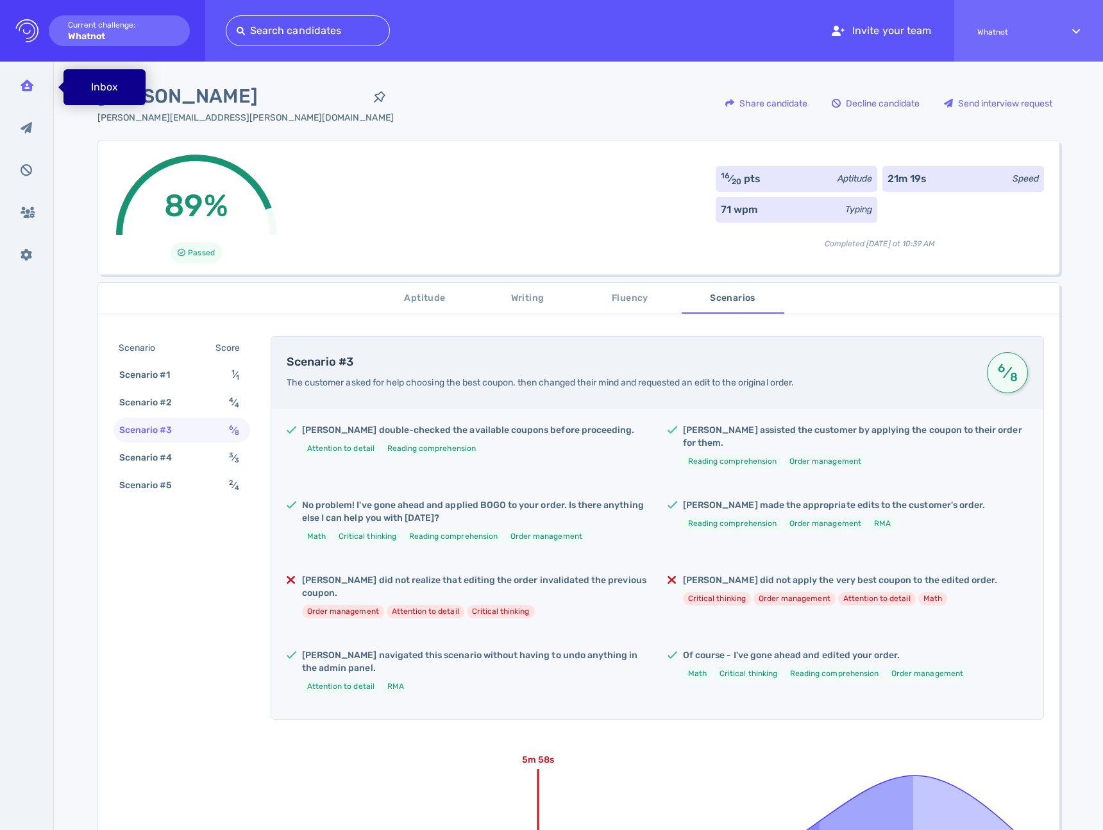
click at [42, 91] on div "Inbox" at bounding box center [26, 85] width 33 height 32
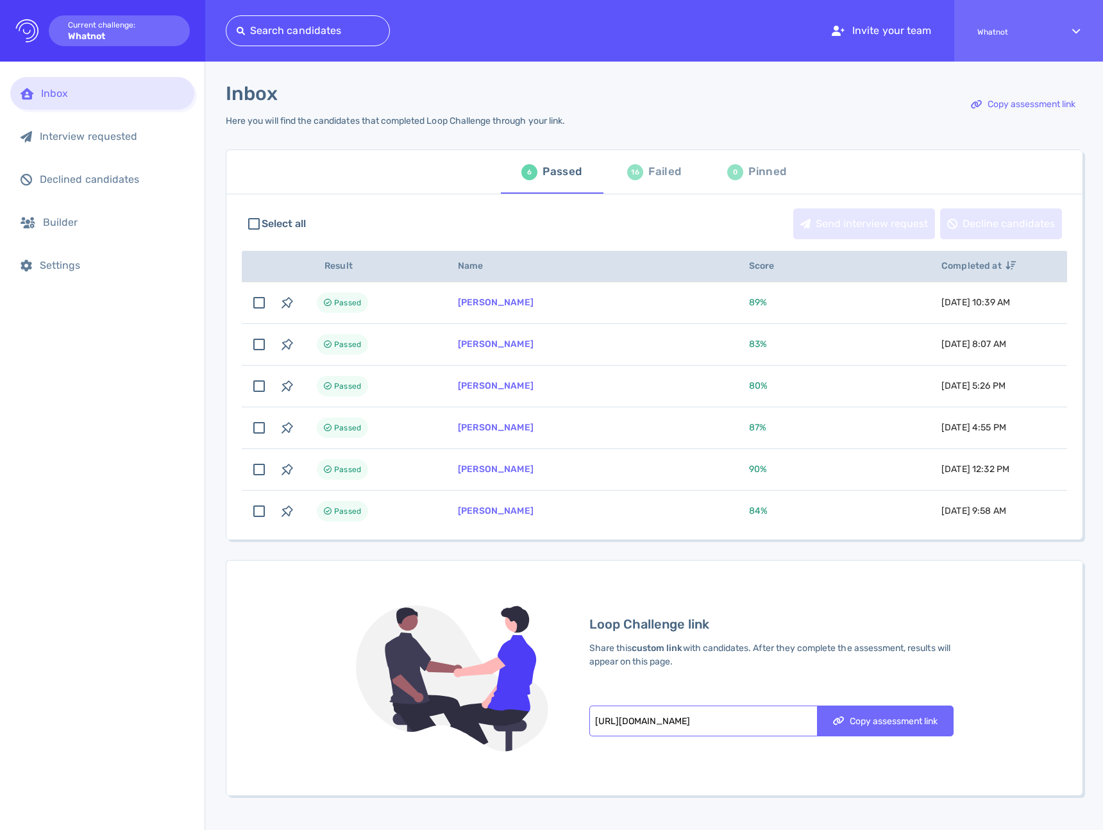
click at [657, 174] on div "Failed" at bounding box center [664, 171] width 33 height 19
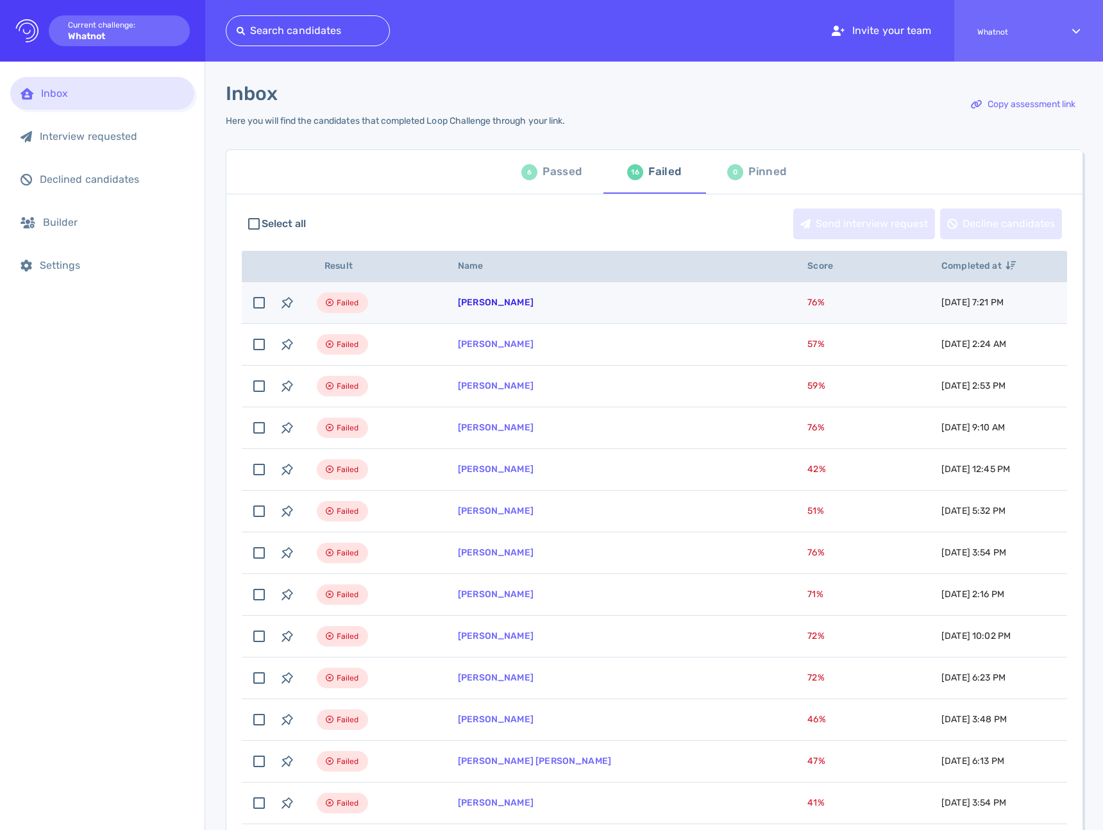
click at [498, 301] on link "[PERSON_NAME]" at bounding box center [496, 302] width 76 height 11
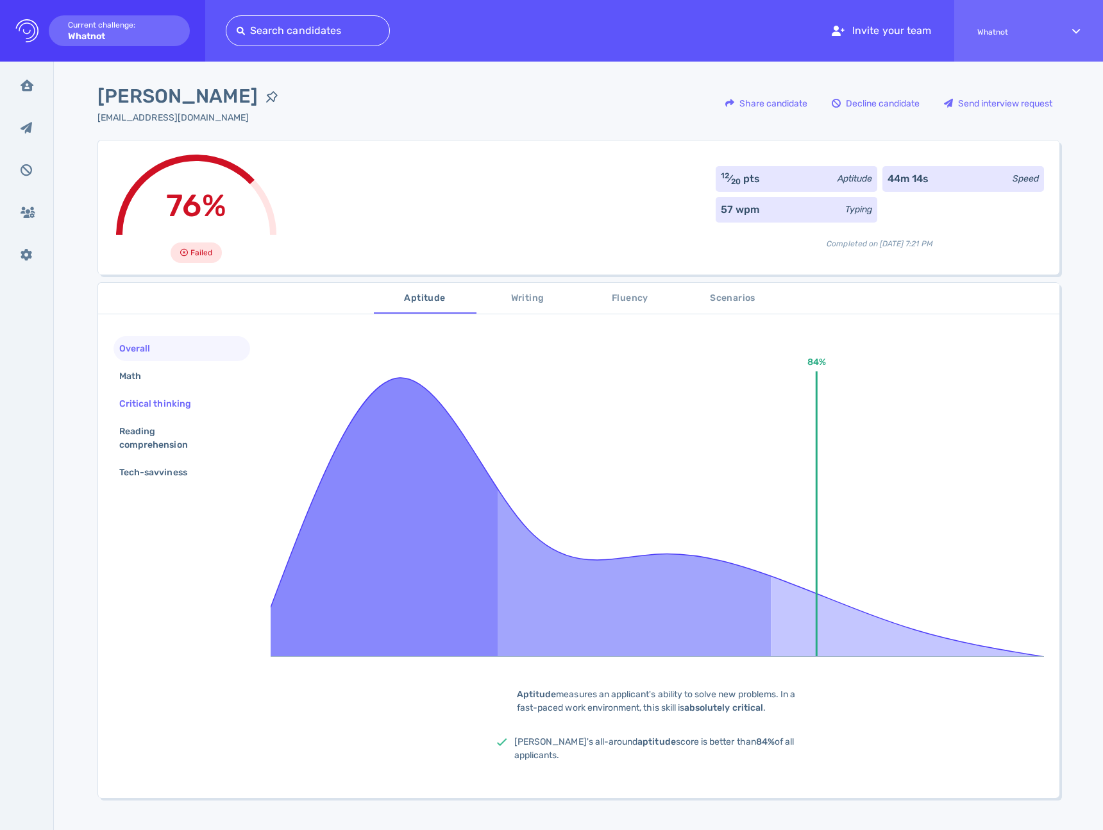
click at [152, 411] on div "Critical thinking" at bounding box center [162, 403] width 90 height 19
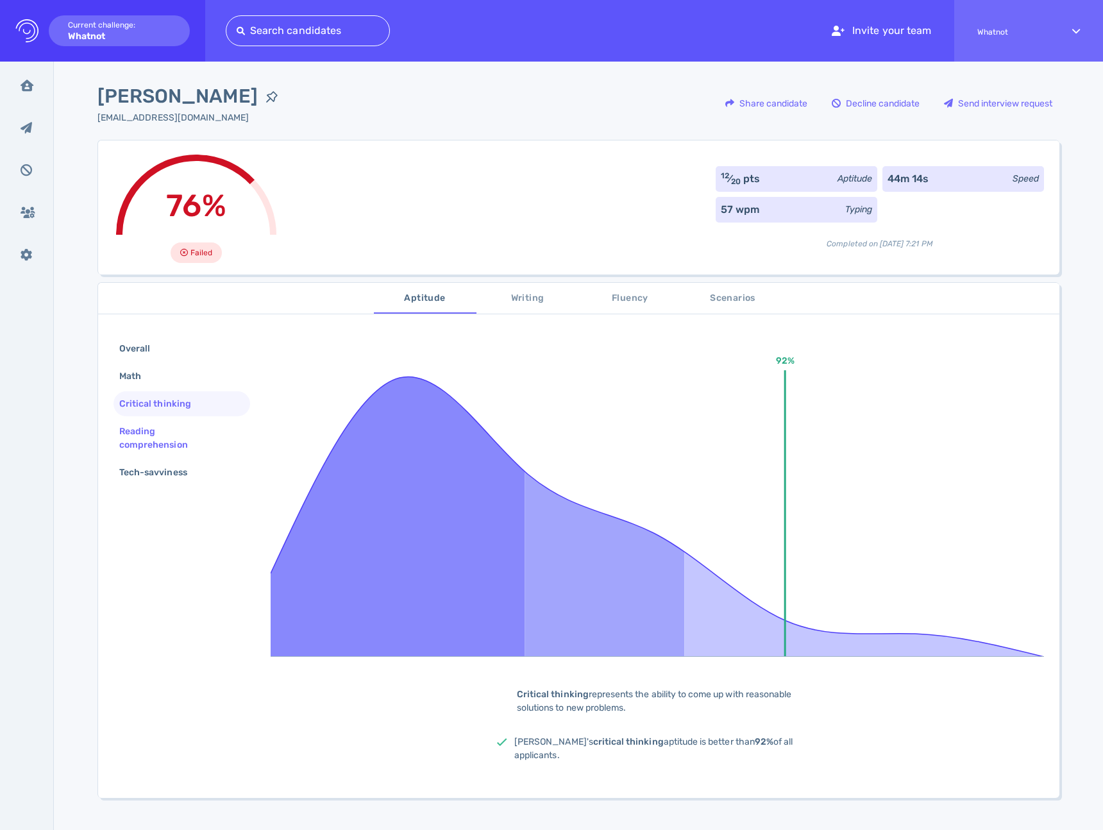
click at [150, 434] on div "Reading comprehension" at bounding box center [177, 438] width 120 height 32
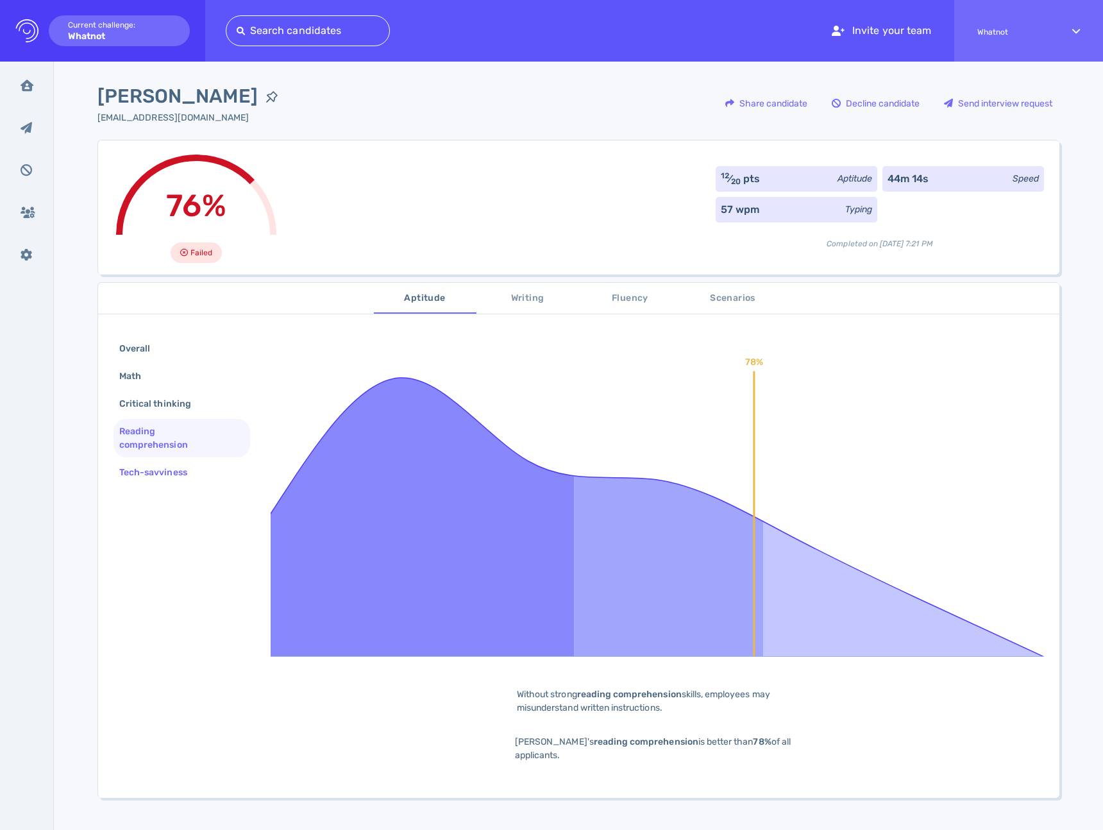
click at [144, 473] on div "Tech-savviness" at bounding box center [160, 472] width 86 height 19
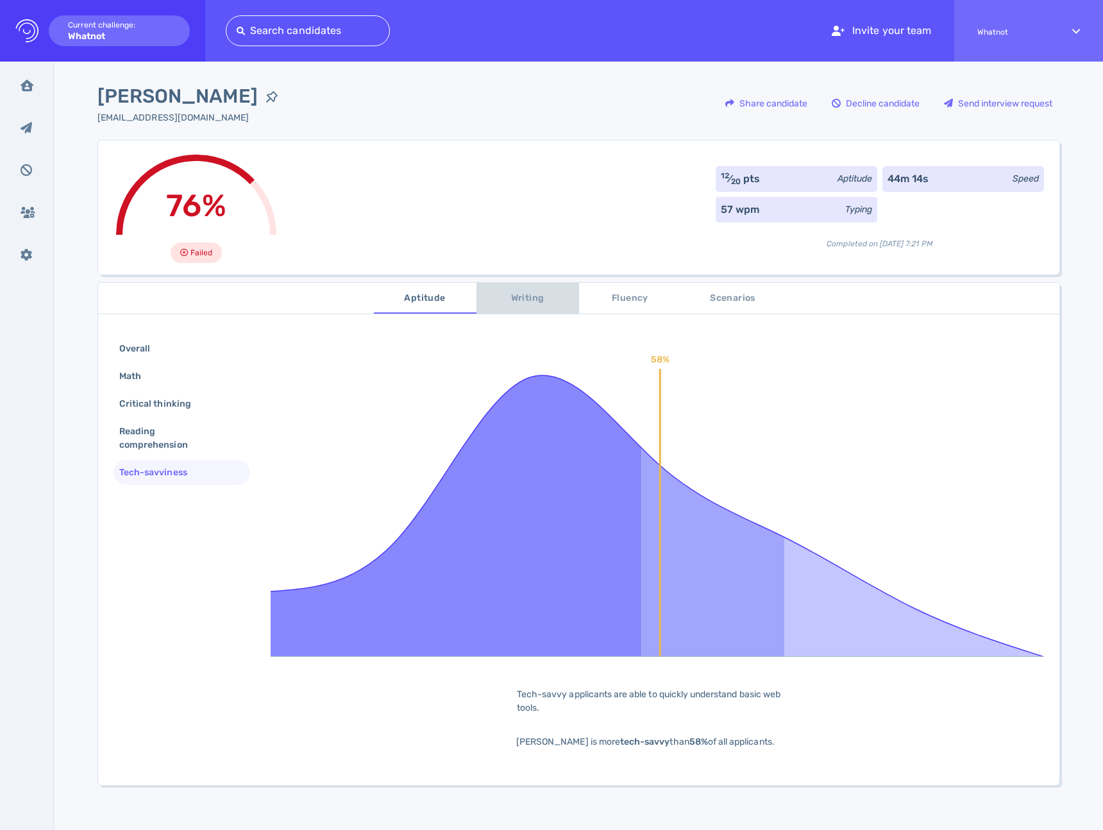
click at [503, 297] on span "Writing" at bounding box center [527, 299] width 87 height 16
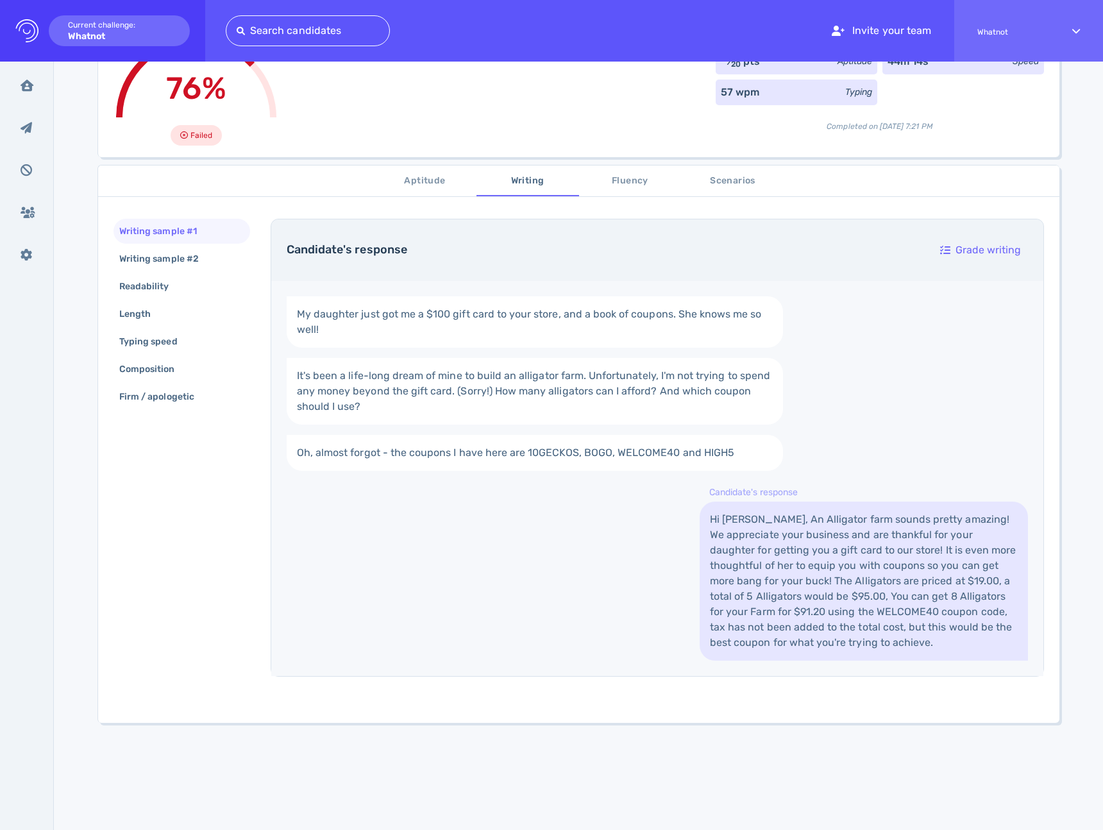
scroll to position [115, 0]
click at [197, 264] on div "Writing sample #2" at bounding box center [165, 260] width 97 height 19
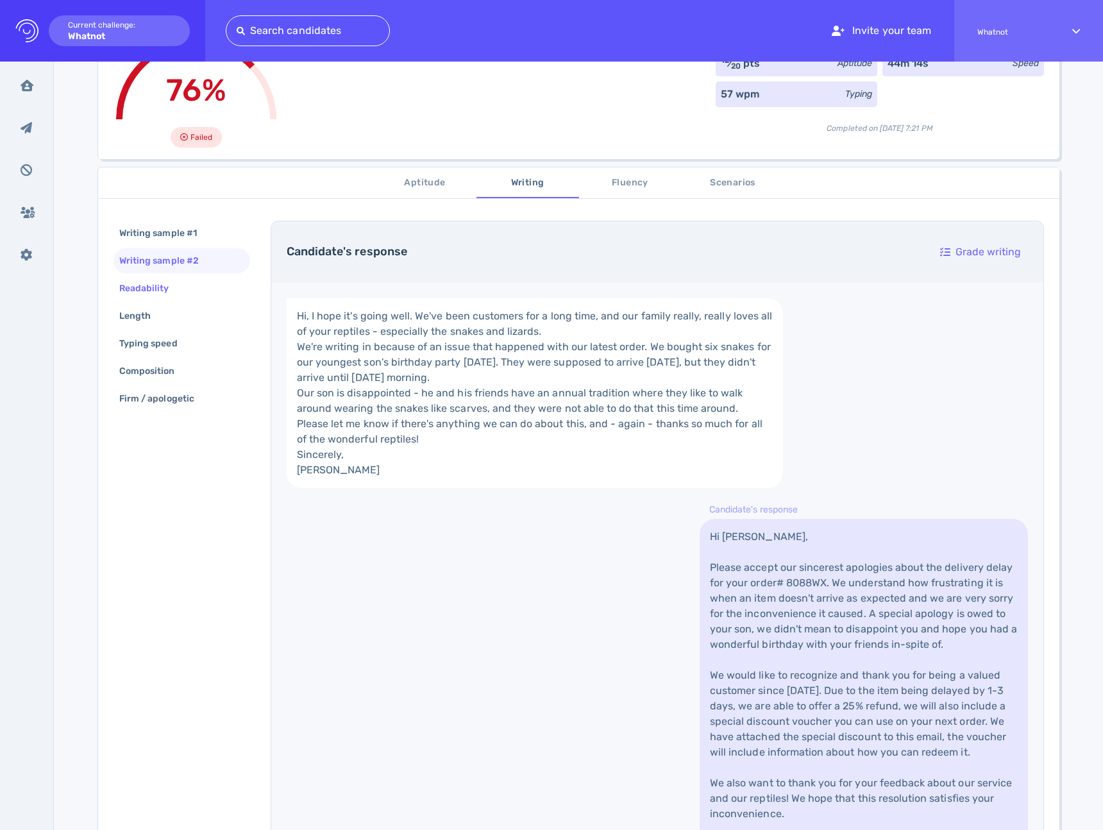
click at [184, 285] on div "Readability" at bounding box center [182, 288] width 137 height 25
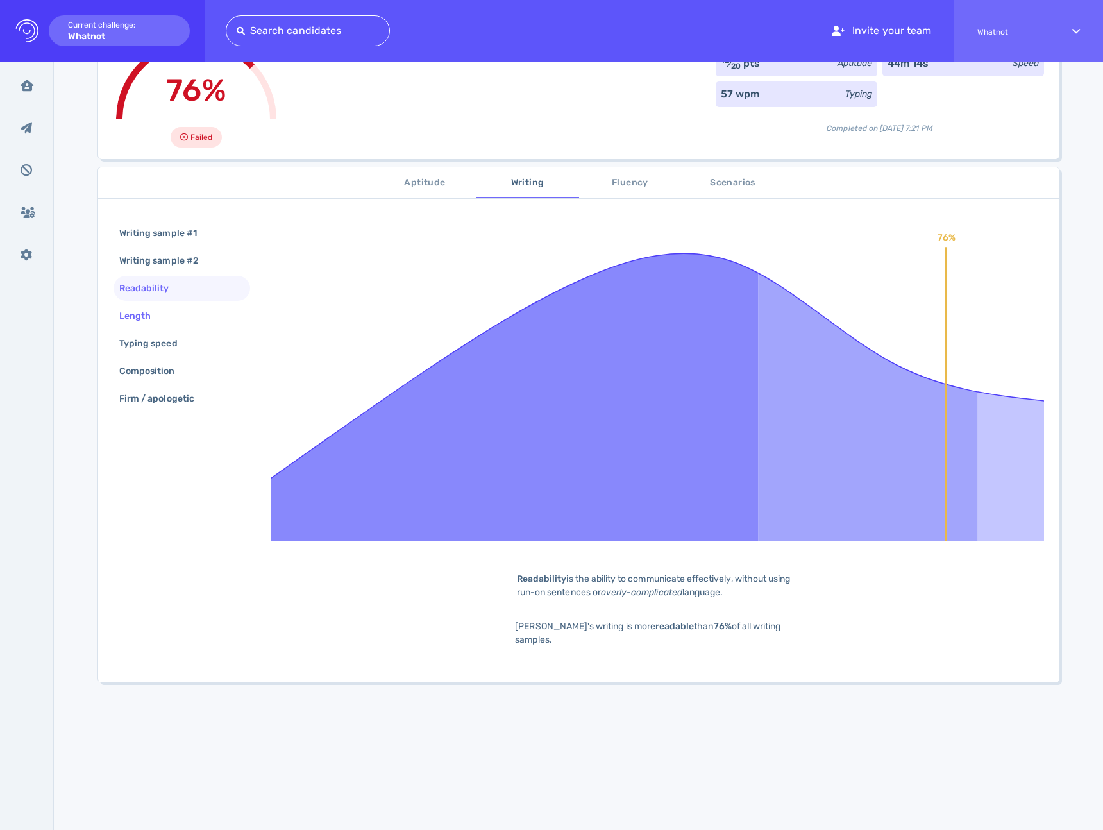
click at [171, 317] on div "Length" at bounding box center [182, 315] width 137 height 25
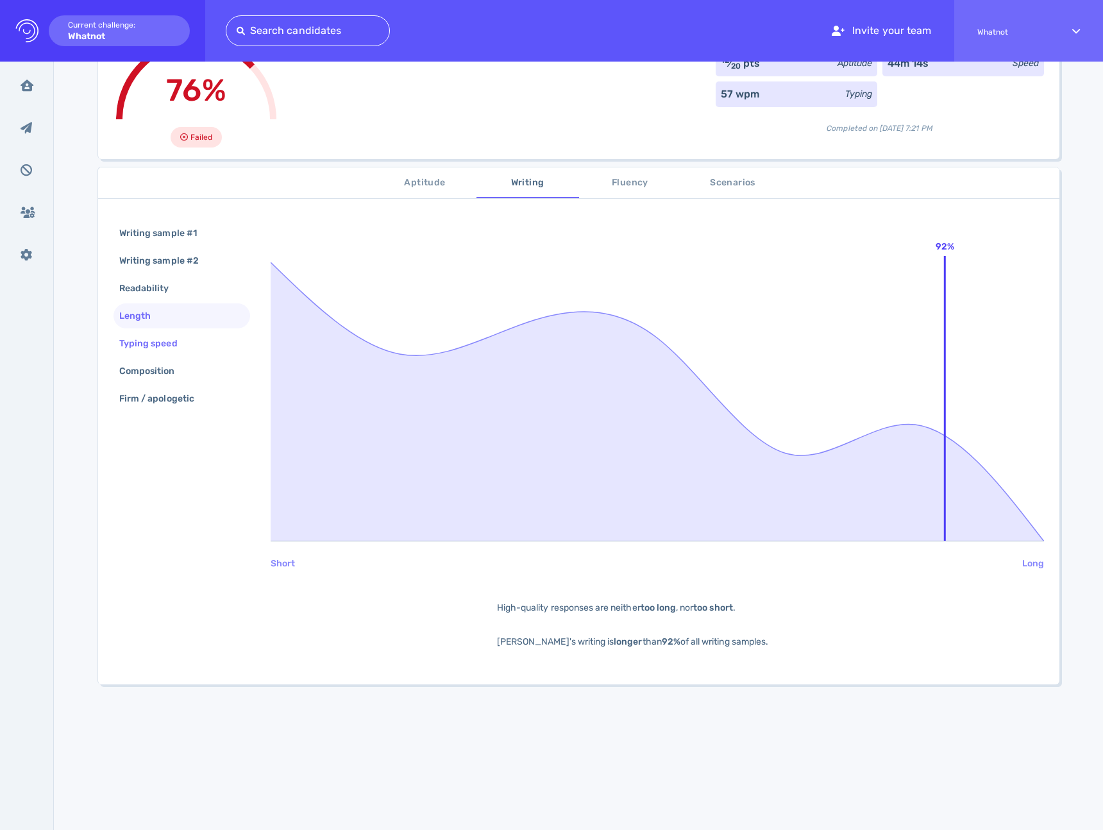
click at [164, 341] on div "Typing speed" at bounding box center [155, 343] width 76 height 19
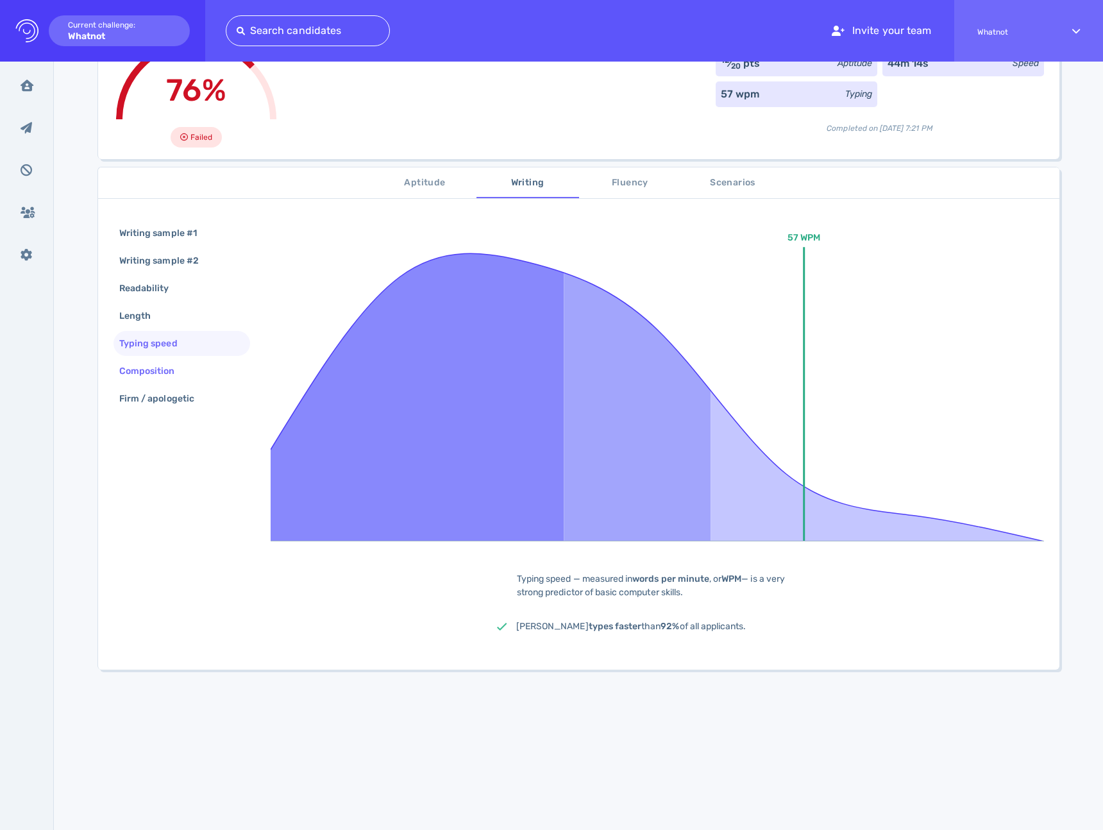
click at [165, 375] on div "Composition" at bounding box center [154, 371] width 74 height 19
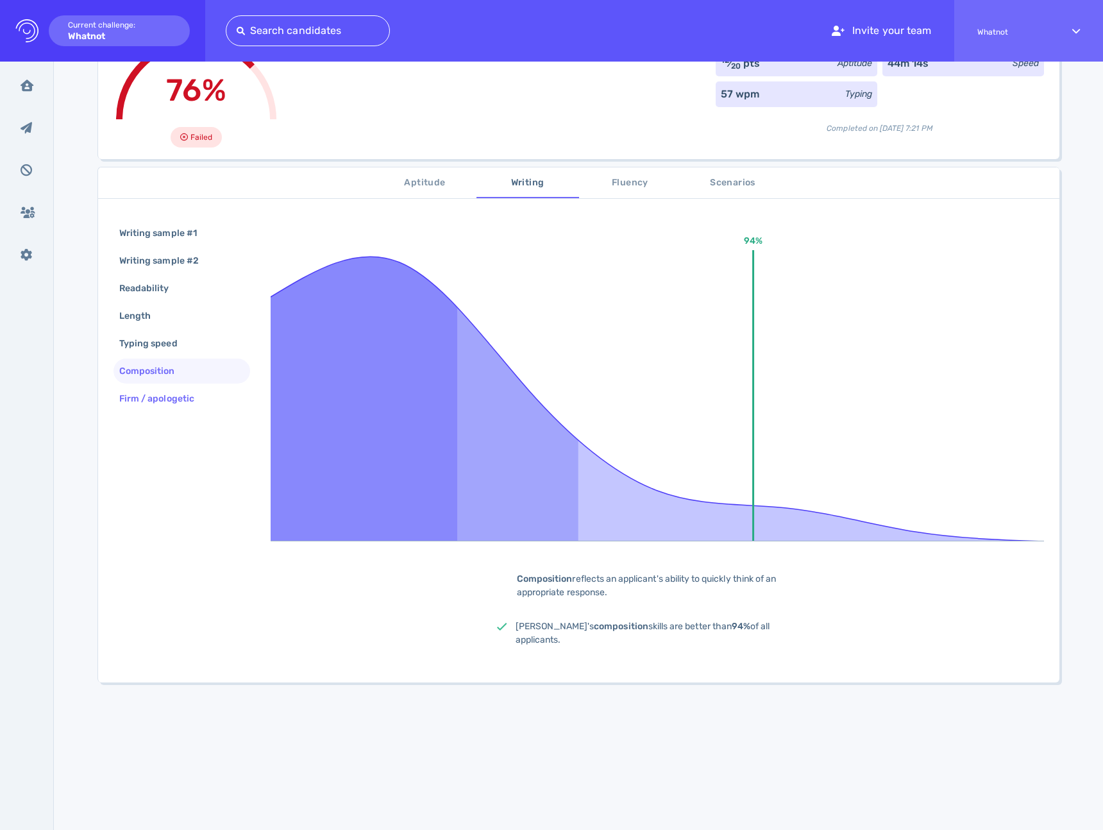
click at [162, 402] on div "Firm / apologetic" at bounding box center [163, 398] width 93 height 19
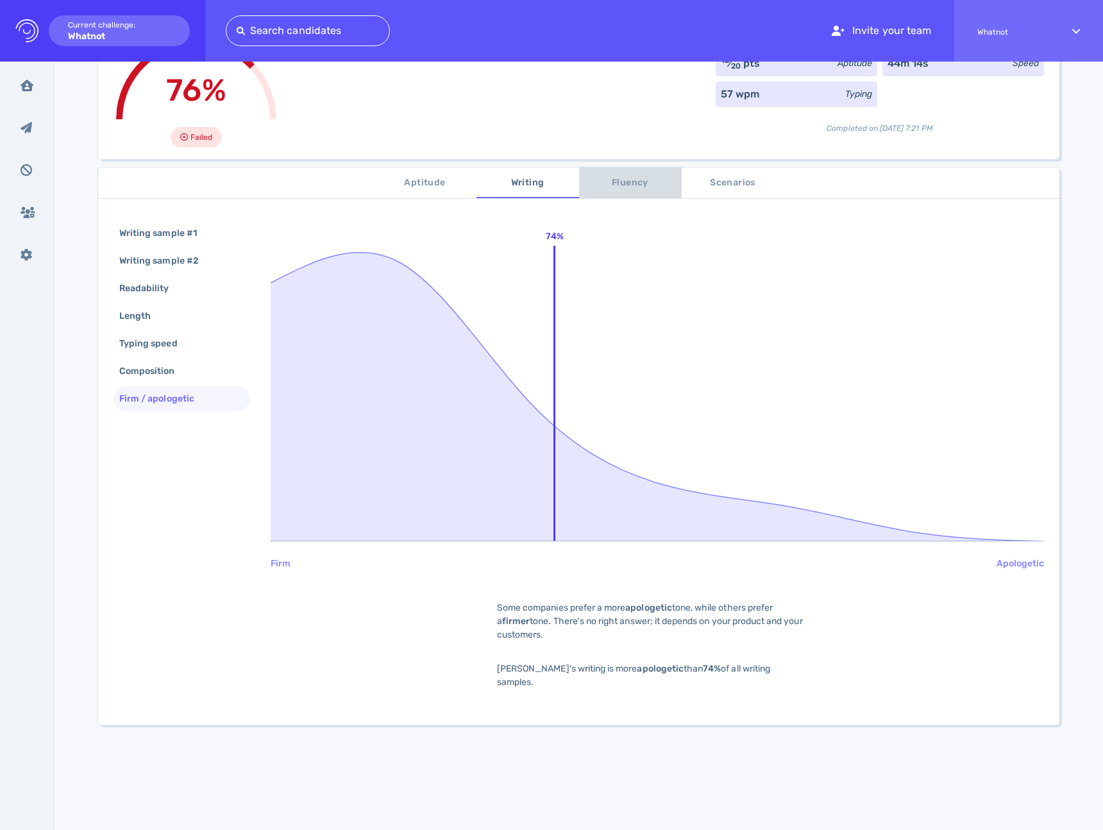
click at [618, 176] on span "Fluency" at bounding box center [630, 183] width 87 height 16
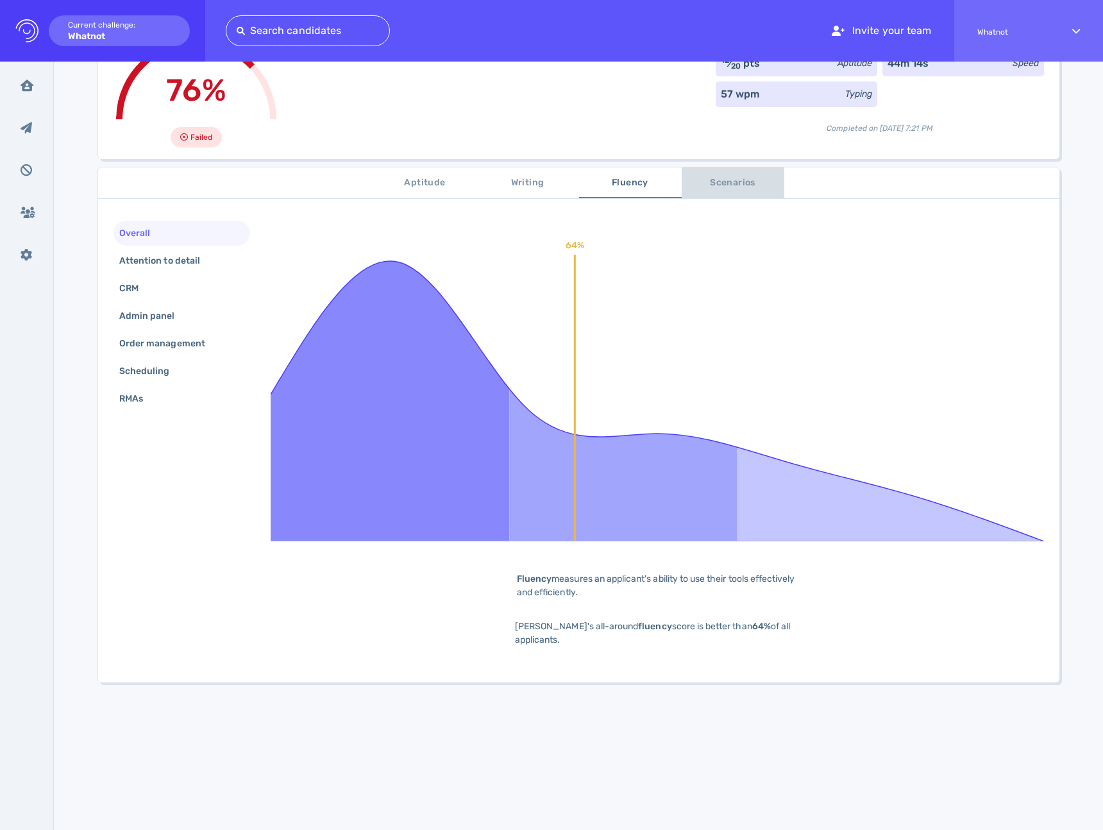
click at [709, 180] on span "Scenarios" at bounding box center [732, 183] width 87 height 16
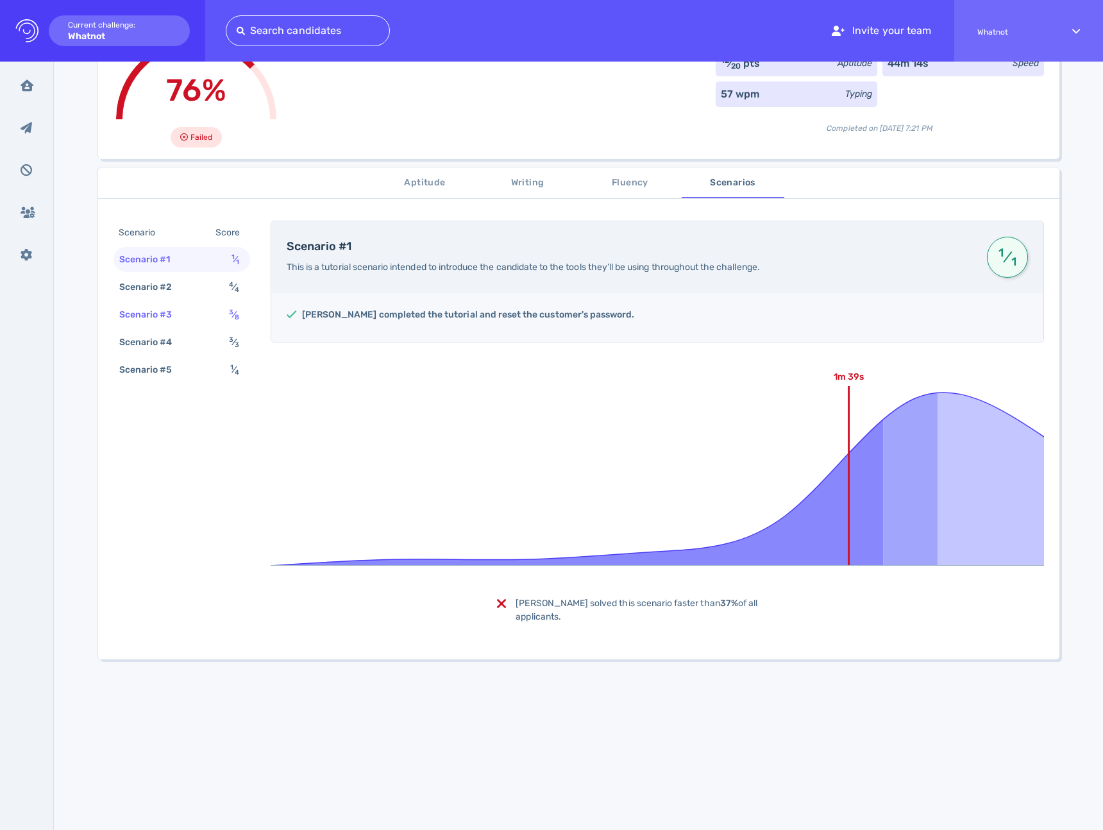
click at [226, 316] on div "3 ⁄ 8" at bounding box center [236, 314] width 21 height 19
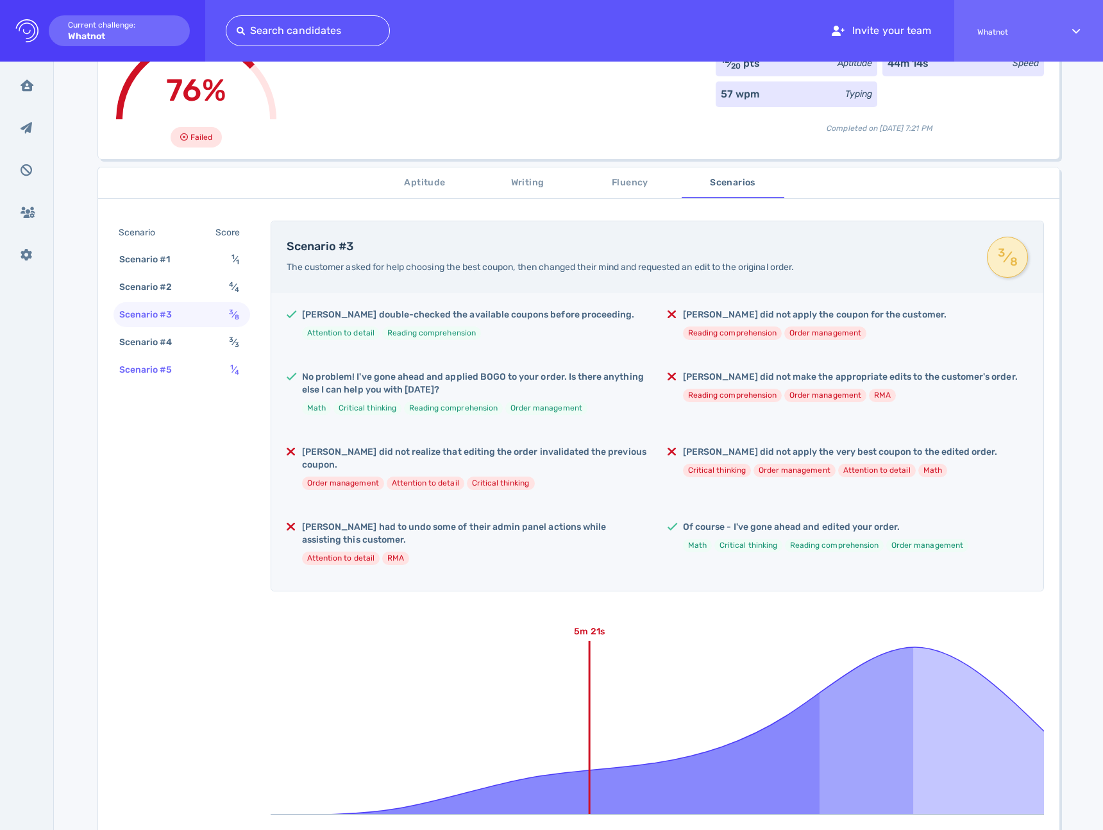
click at [194, 363] on div "Scenario #5 1 ⁄ 4" at bounding box center [182, 369] width 137 height 25
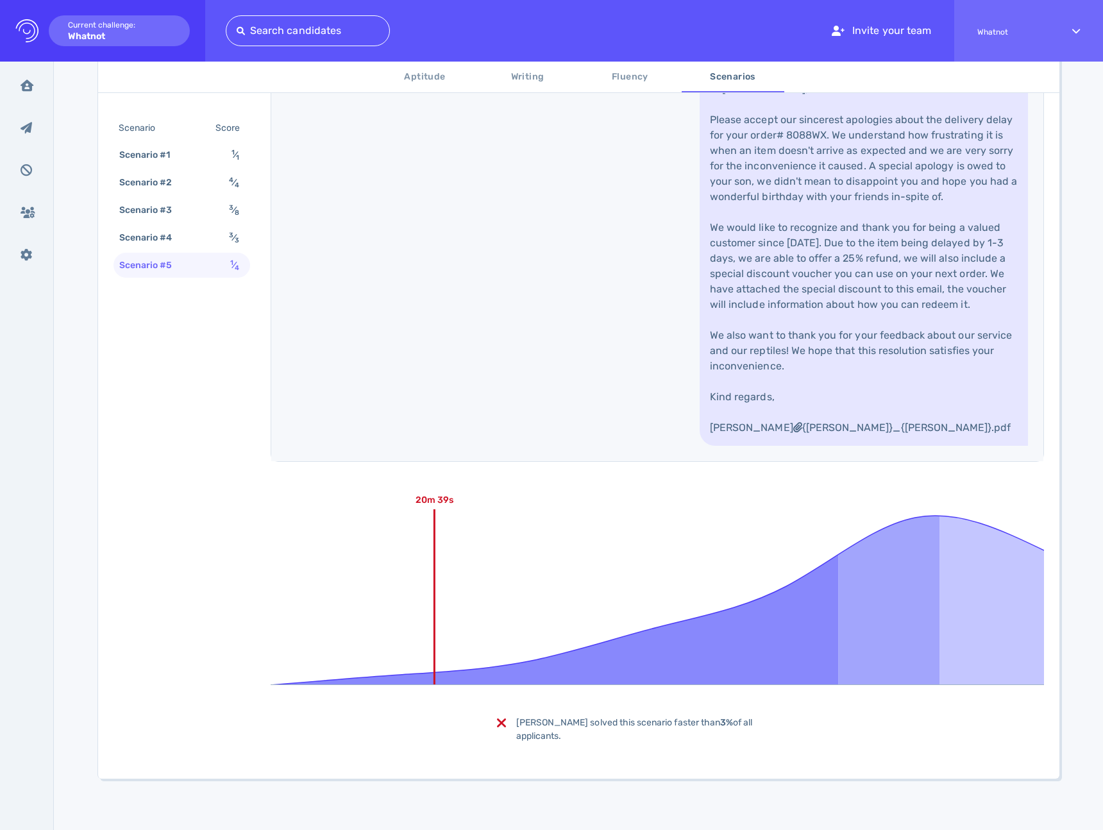
scroll to position [620, 0]
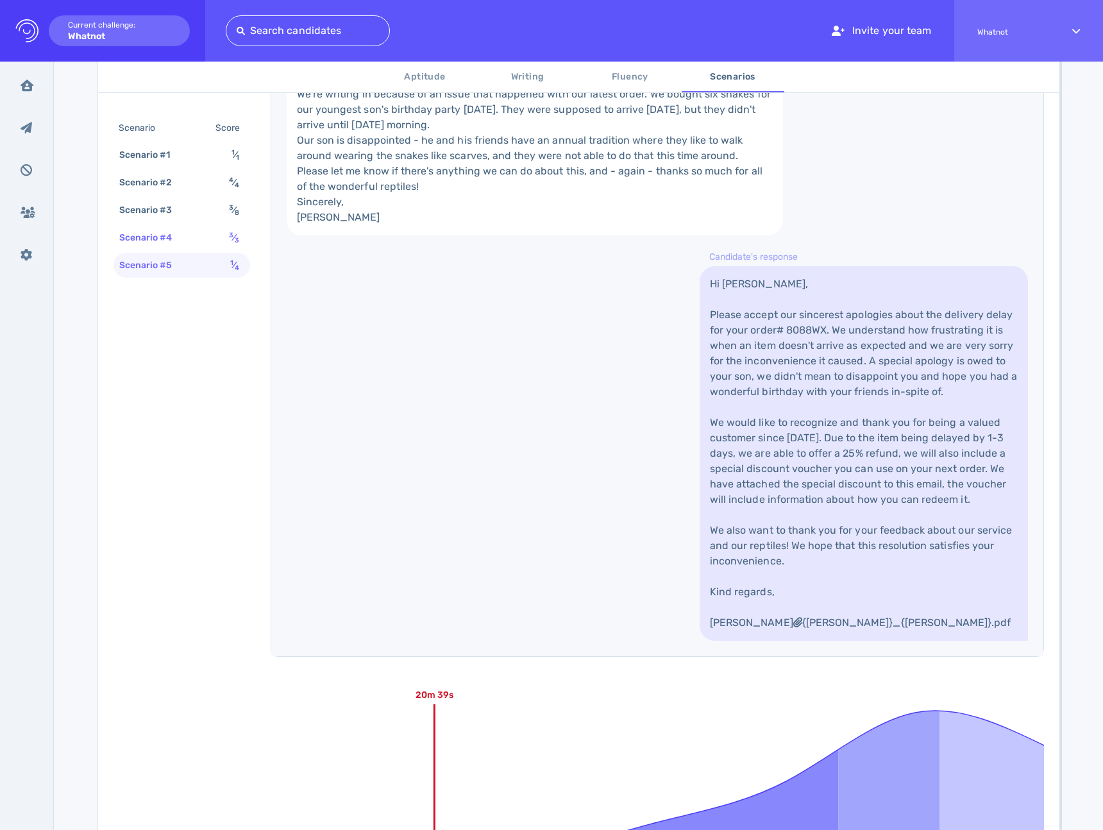
click at [195, 230] on div "Scenario #4 3 ⁄ 3" at bounding box center [182, 237] width 137 height 25
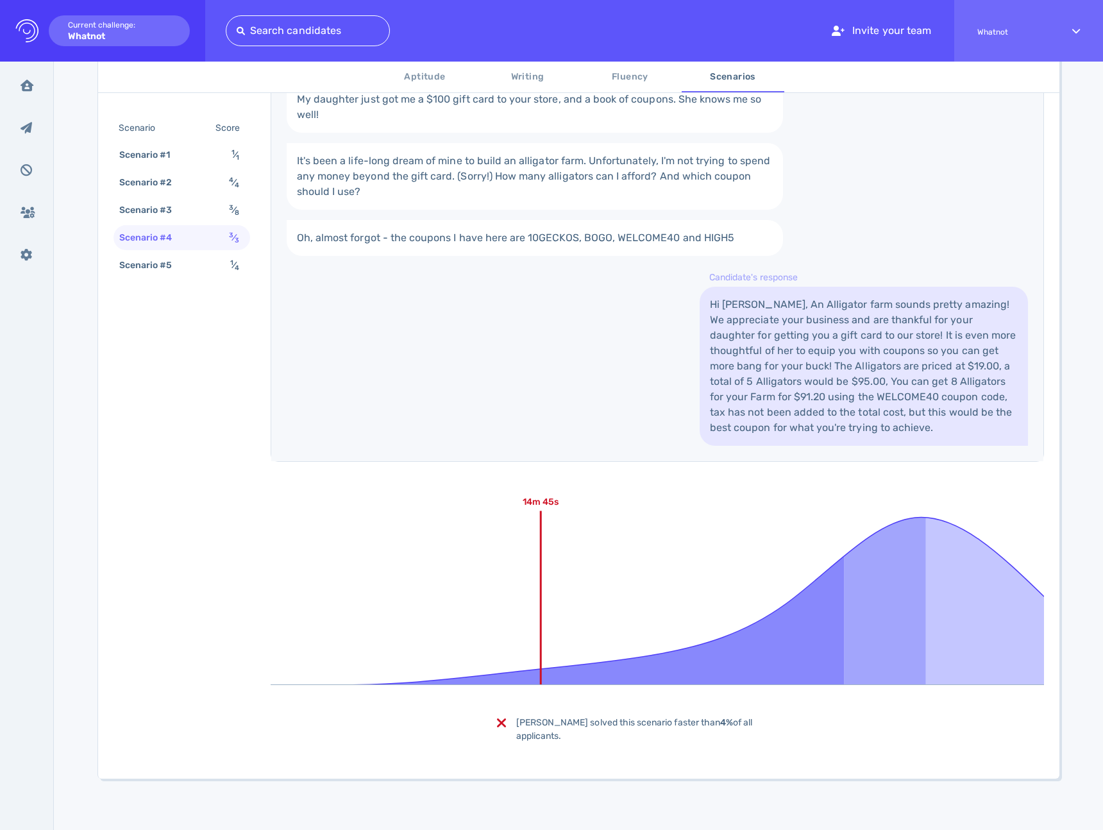
scroll to position [558, 0]
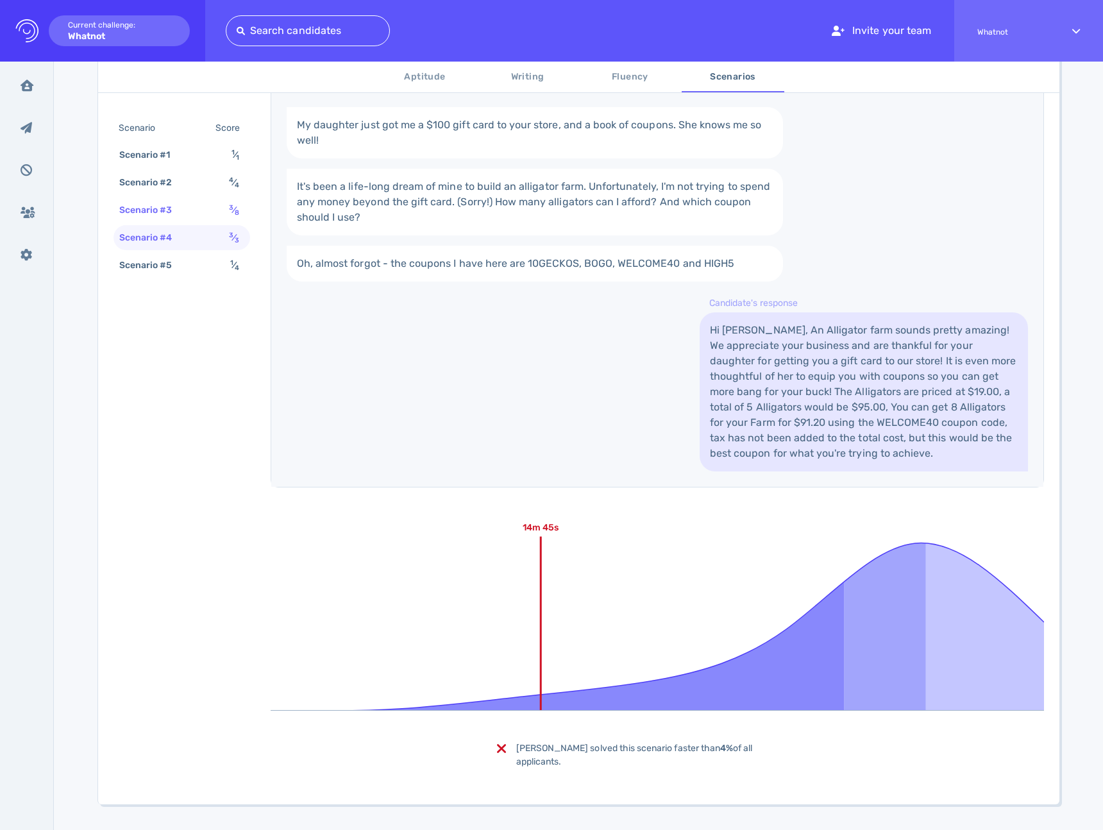
click at [207, 214] on div "Scenario #3 3 ⁄ 8" at bounding box center [182, 210] width 137 height 25
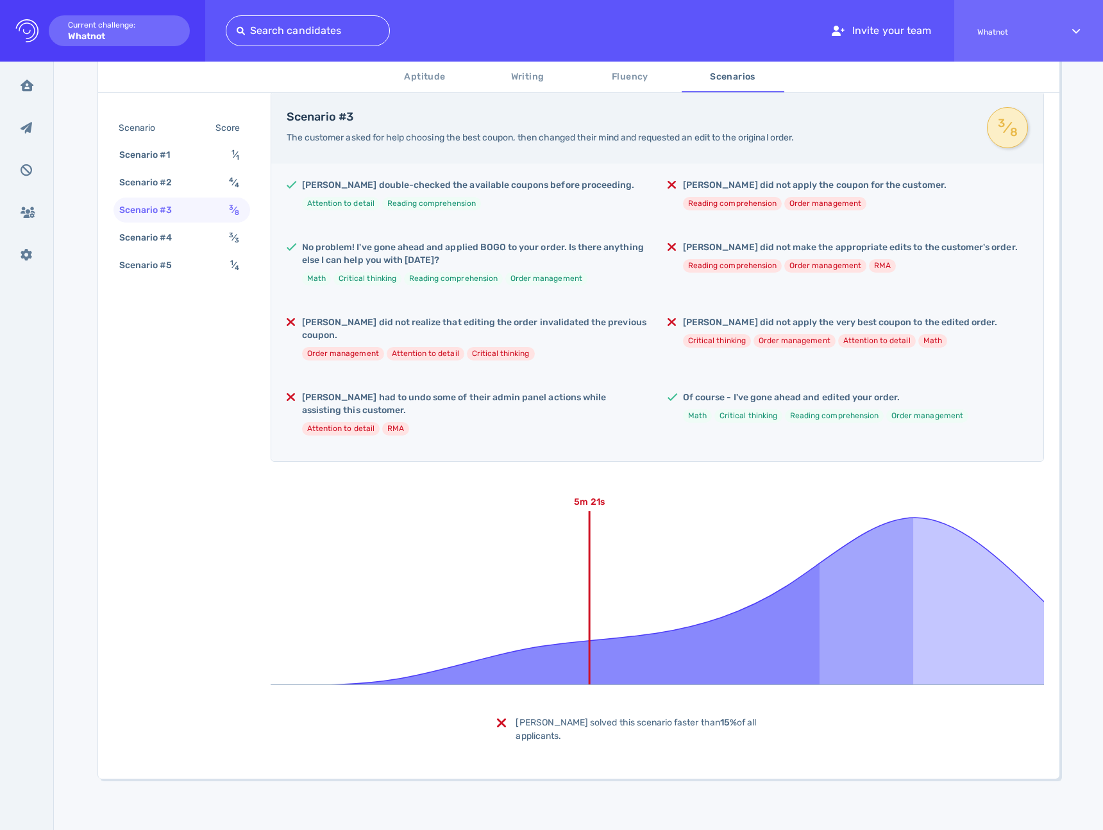
scroll to position [219, 0]
